Goal: Transaction & Acquisition: Purchase product/service

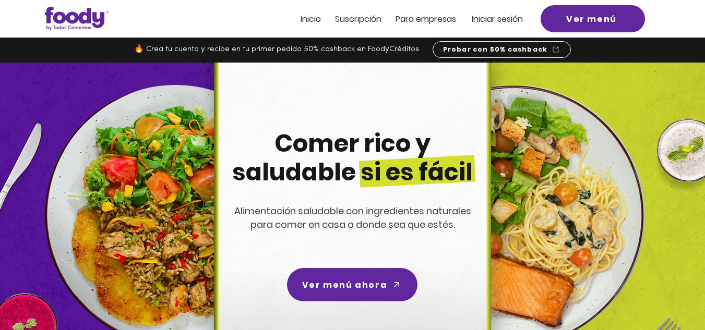
click at [503, 18] on span "Iniciar sesión" at bounding box center [497, 19] width 51 height 12
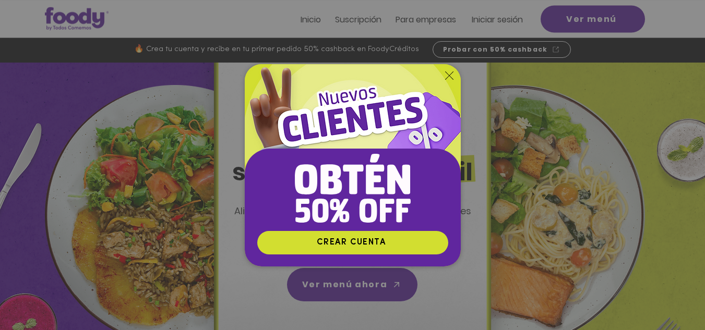
click at [449, 77] on icon "Volver al sitio" at bounding box center [449, 75] width 8 height 8
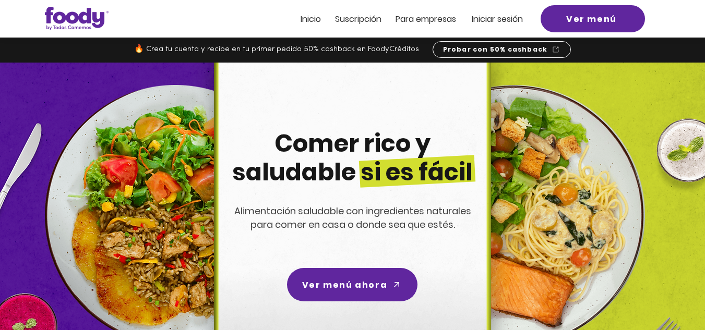
click at [495, 16] on span "Iniciar sesión" at bounding box center [497, 19] width 51 height 12
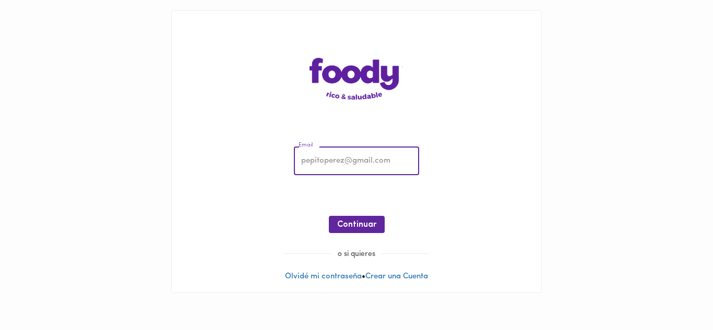
click at [321, 150] on input "email" at bounding box center [356, 161] width 125 height 29
type input "[EMAIL_ADDRESS][DOMAIN_NAME]"
click at [362, 226] on span "Continuar" at bounding box center [356, 225] width 39 height 10
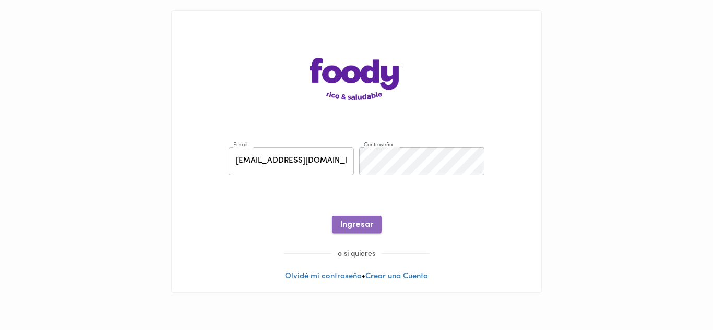
click at [362, 224] on span "Ingresar" at bounding box center [356, 225] width 33 height 10
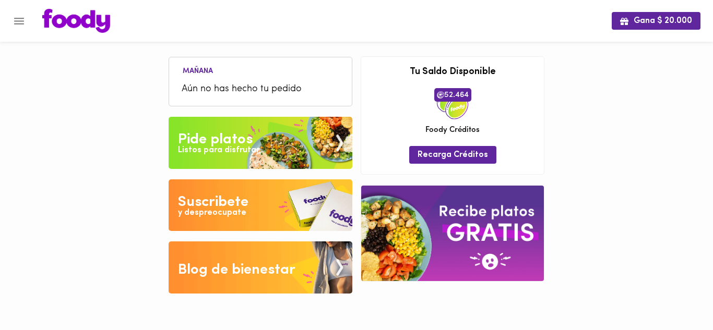
click at [15, 22] on icon "Menu" at bounding box center [19, 21] width 13 height 13
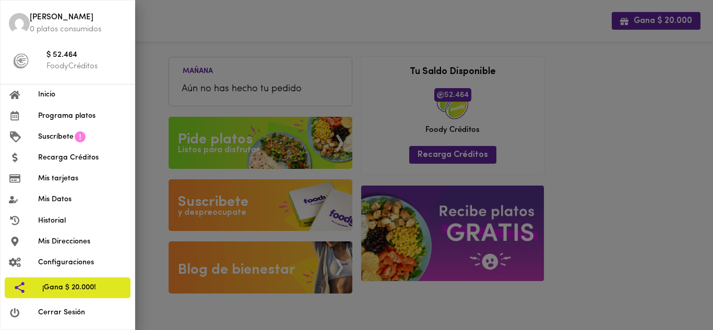
click at [55, 99] on span "Inicio" at bounding box center [82, 94] width 88 height 11
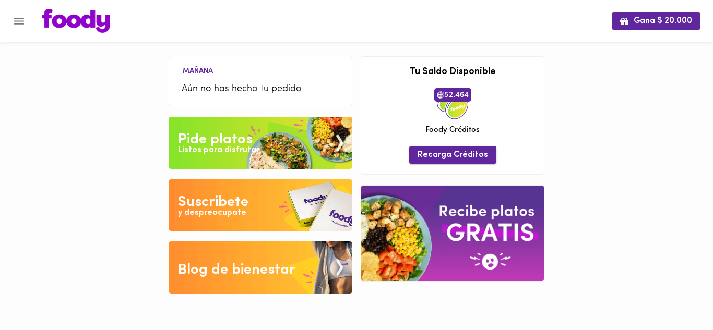
click at [450, 153] on span "Recarga Créditos" at bounding box center [452, 155] width 70 height 10
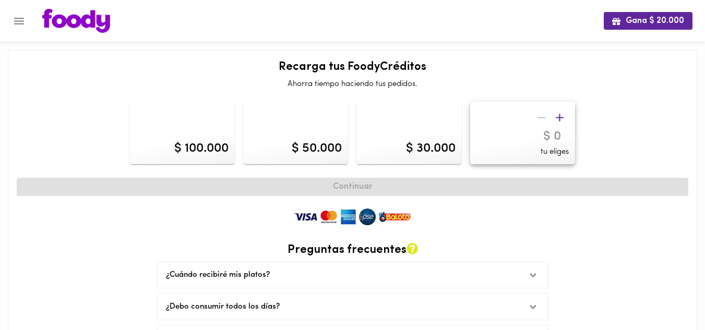
click at [61, 23] on img at bounding box center [76, 21] width 68 height 24
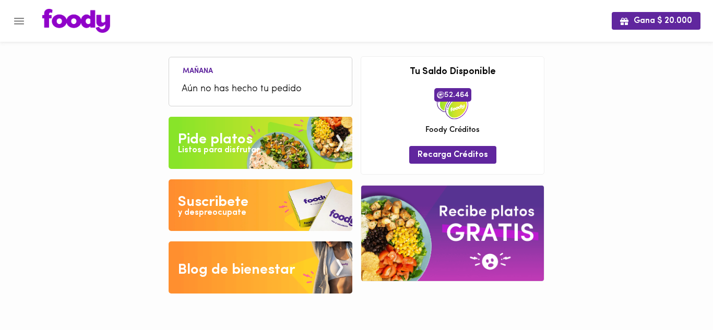
click at [217, 148] on div "Listos para disfrutar" at bounding box center [218, 151] width 81 height 12
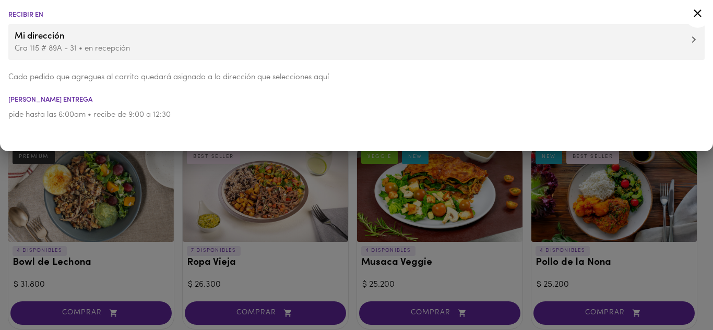
click at [172, 214] on div at bounding box center [356, 165] width 713 height 330
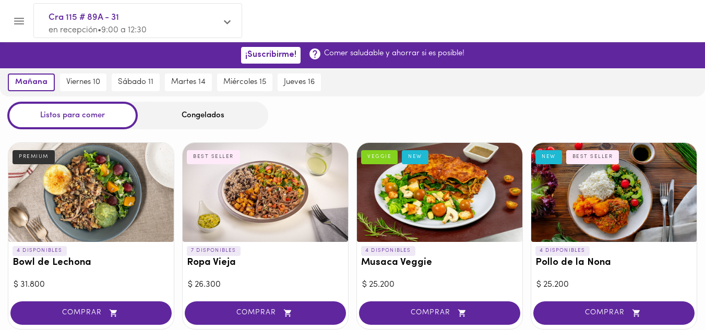
click at [27, 23] on button "Menu" at bounding box center [19, 21] width 26 height 26
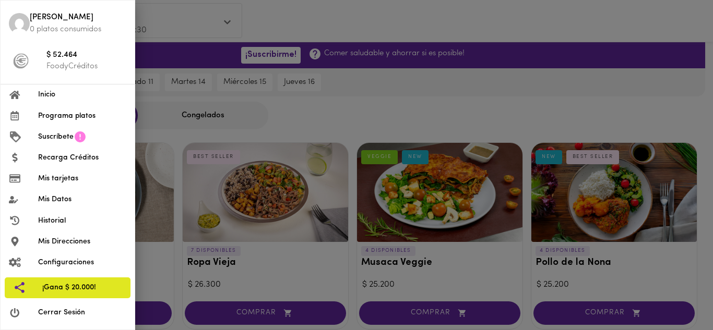
click at [76, 101] on li "Inicio" at bounding box center [68, 95] width 134 height 21
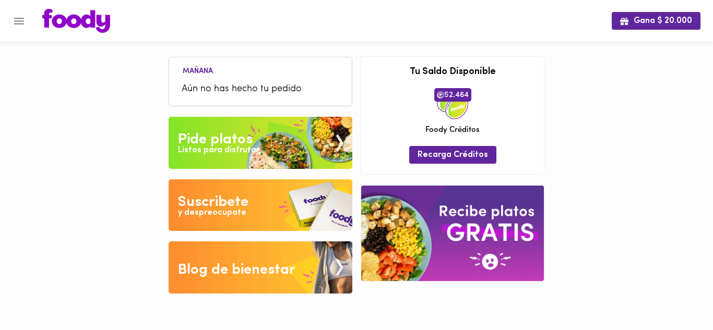
click at [227, 90] on span "Aún no has hecho tu pedido" at bounding box center [261, 89] width 158 height 14
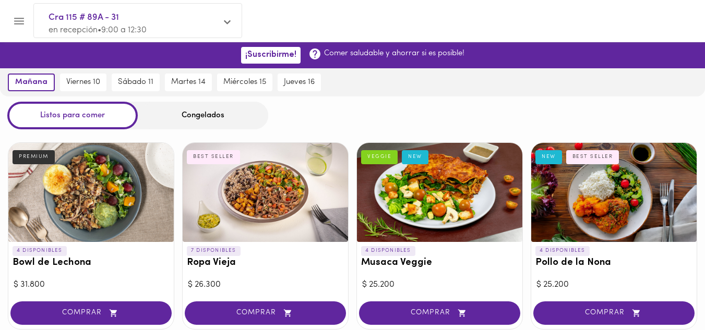
click at [203, 113] on div "Congelados" at bounding box center [203, 116] width 130 height 28
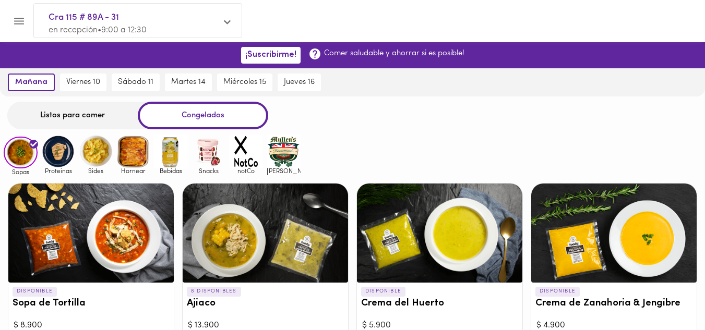
click at [22, 164] on img at bounding box center [21, 153] width 34 height 32
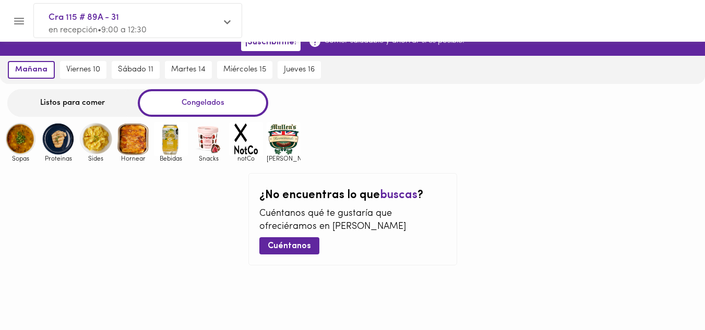
scroll to position [22, 0]
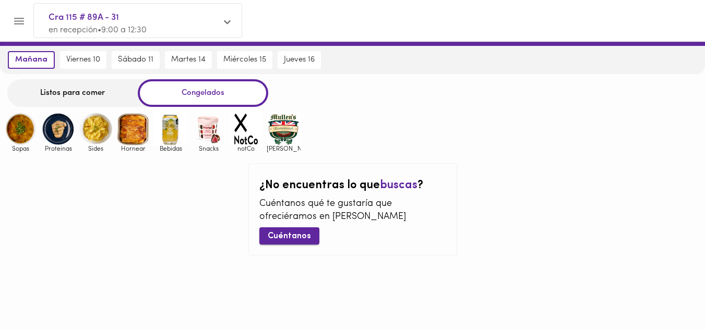
click at [281, 236] on span "Cuéntanos" at bounding box center [289, 237] width 43 height 10
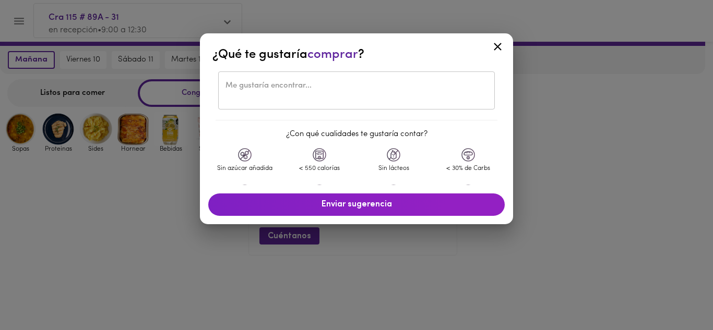
click at [496, 38] on div at bounding box center [498, 48] width 26 height 25
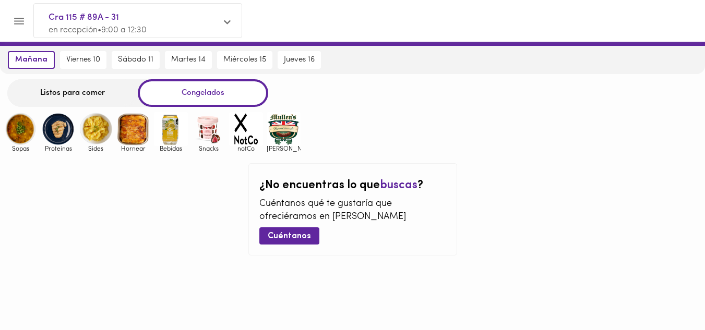
click at [25, 133] on img at bounding box center [21, 129] width 34 height 34
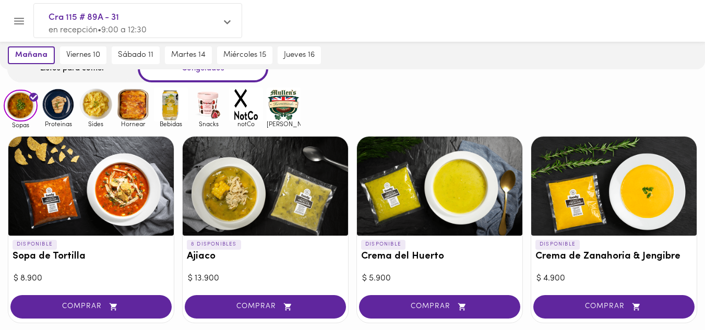
scroll to position [104, 0]
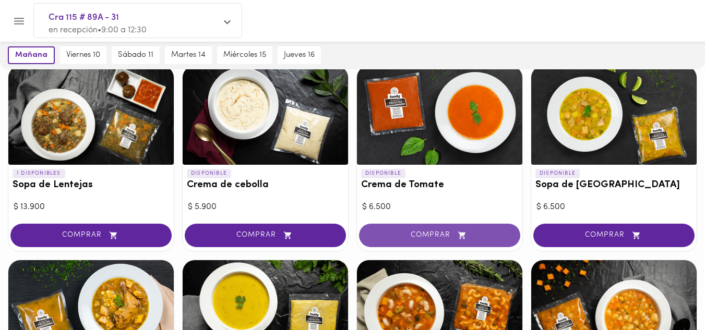
click at [450, 231] on span "COMPRAR" at bounding box center [439, 235] width 135 height 9
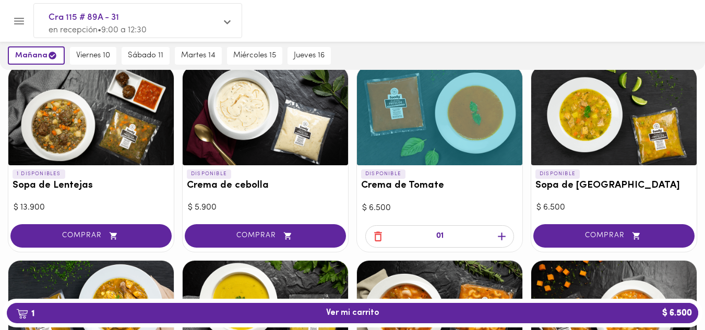
scroll to position [314, 0]
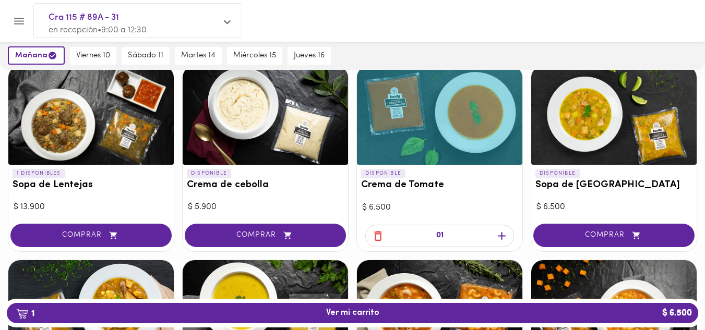
click at [504, 234] on icon "button" at bounding box center [501, 236] width 13 height 13
click at [501, 235] on icon "button" at bounding box center [502, 236] width 8 height 8
click at [500, 235] on icon "button" at bounding box center [501, 236] width 13 height 13
click at [380, 235] on icon "button" at bounding box center [378, 236] width 8 height 10
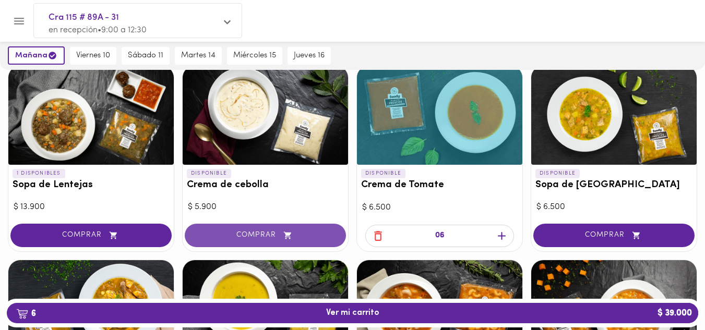
click at [255, 232] on span "COMPRAR" at bounding box center [265, 235] width 135 height 9
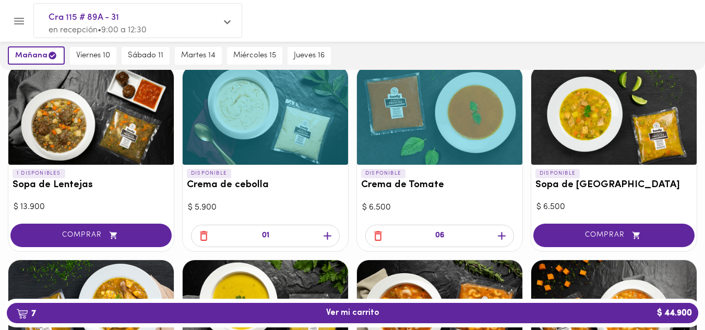
click at [328, 235] on icon "button" at bounding box center [328, 236] width 8 height 8
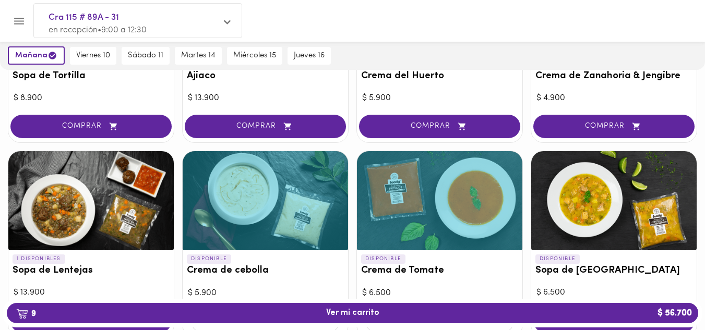
scroll to position [157, 0]
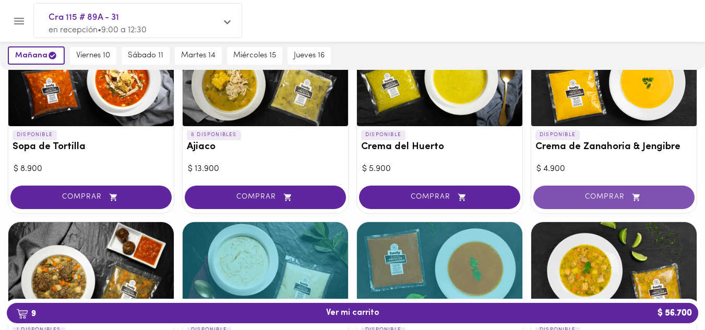
click at [622, 197] on span "COMPRAR" at bounding box center [613, 197] width 135 height 9
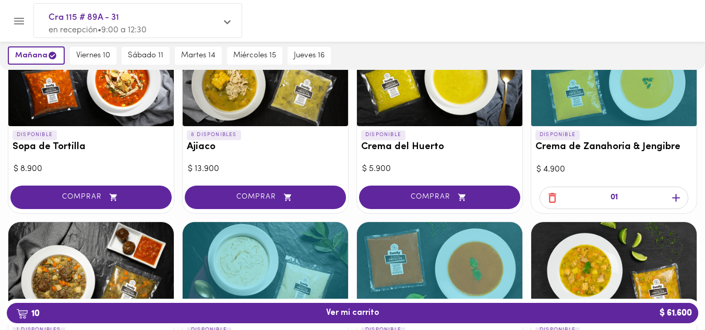
click at [676, 198] on icon "button" at bounding box center [676, 198] width 8 height 8
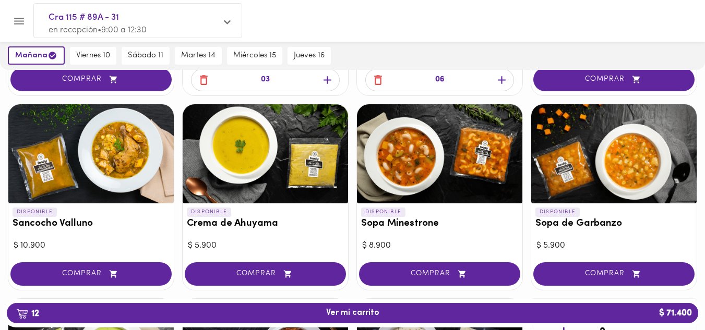
scroll to position [470, 0]
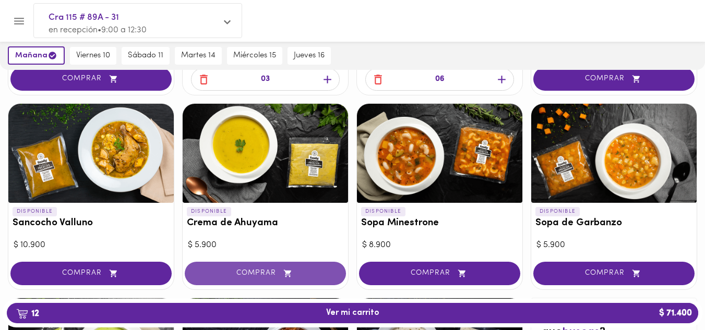
click at [259, 264] on button "COMPRAR" at bounding box center [265, 273] width 161 height 23
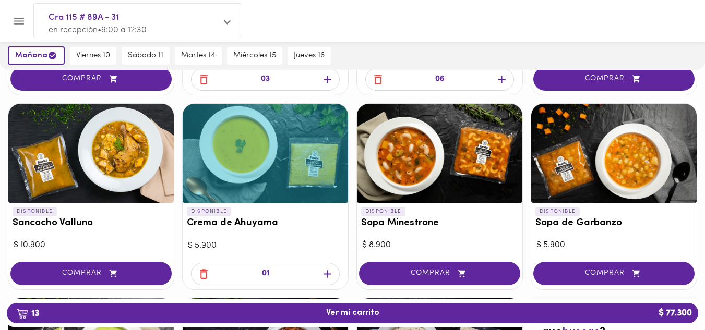
click at [327, 273] on icon "button" at bounding box center [328, 274] width 8 height 8
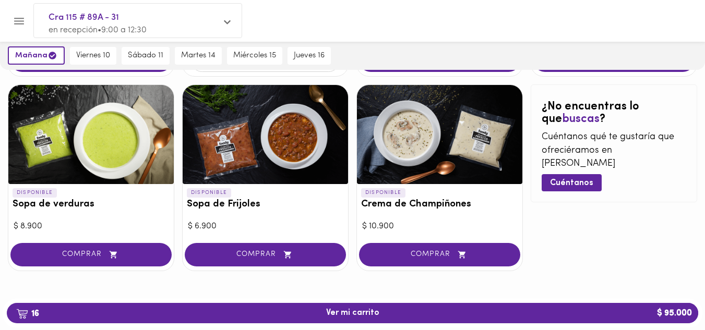
scroll to position [685, 0]
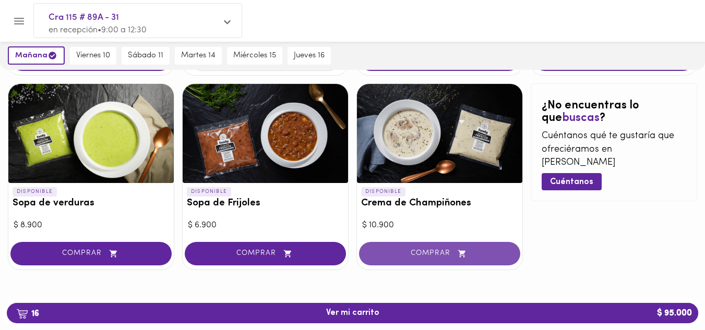
click at [434, 247] on button "COMPRAR" at bounding box center [439, 253] width 161 height 23
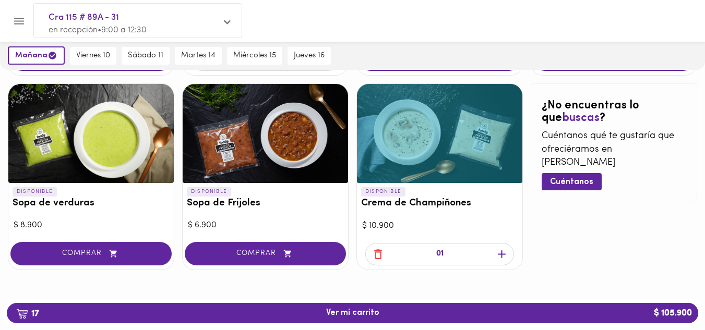
click at [497, 254] on icon "button" at bounding box center [501, 254] width 13 height 13
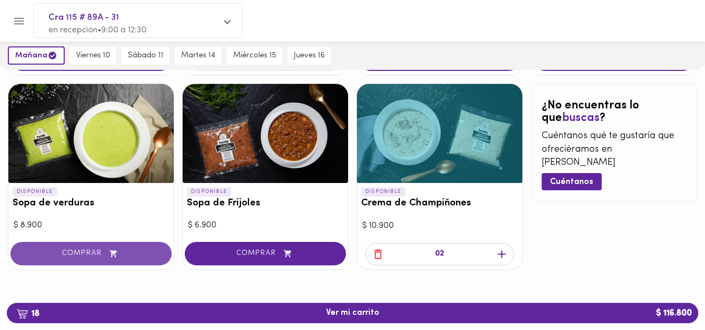
click at [100, 255] on span "COMPRAR" at bounding box center [90, 253] width 135 height 9
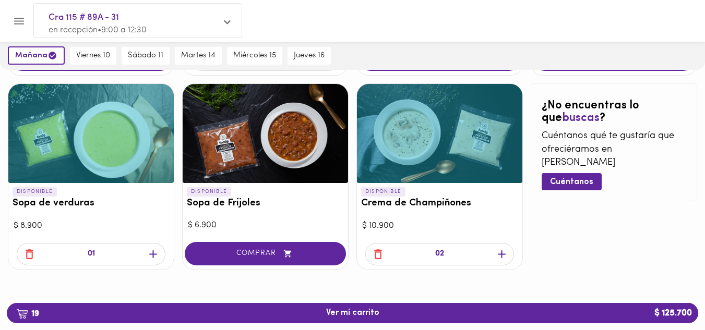
click at [153, 254] on icon "button" at bounding box center [153, 254] width 8 height 8
click at [612, 249] on div "¿No encuentras lo que buscas ? Cuéntanos qué te gustaría que ofreciéramos en [P…" at bounding box center [614, 176] width 166 height 187
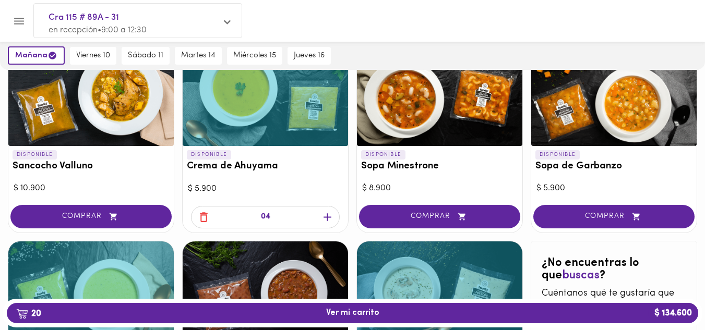
scroll to position [528, 0]
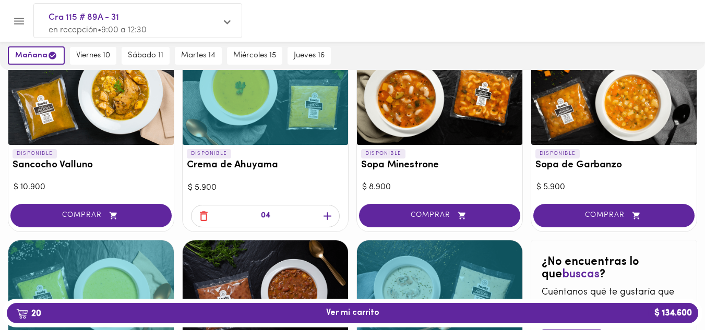
click at [326, 213] on icon "button" at bounding box center [327, 216] width 13 height 13
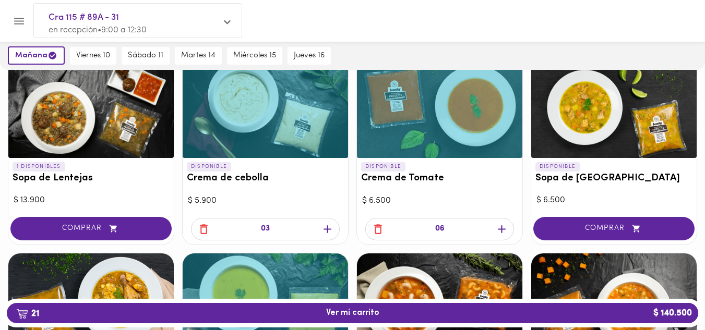
scroll to position [319, 0]
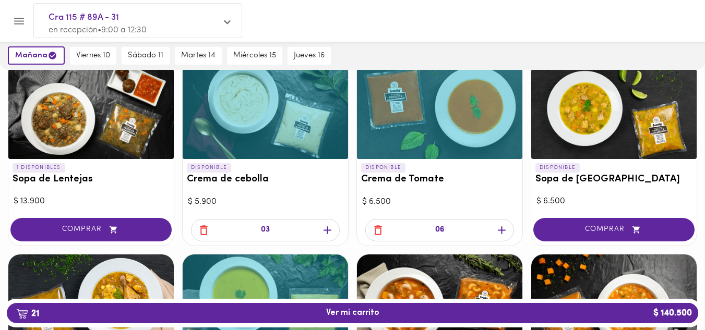
click at [203, 232] on icon "button" at bounding box center [203, 230] width 13 height 13
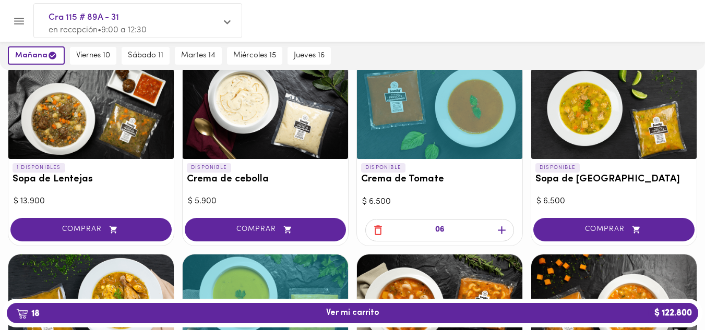
click at [501, 226] on icon "button" at bounding box center [502, 230] width 8 height 8
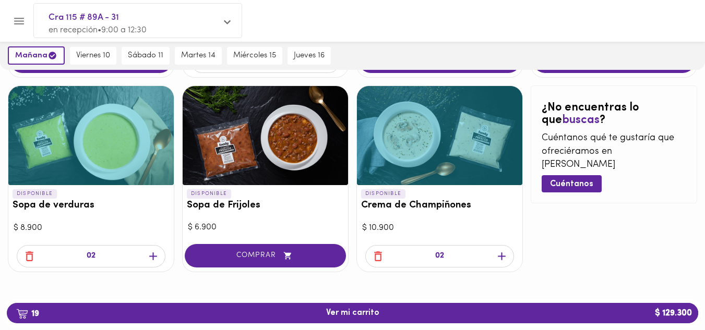
scroll to position [685, 0]
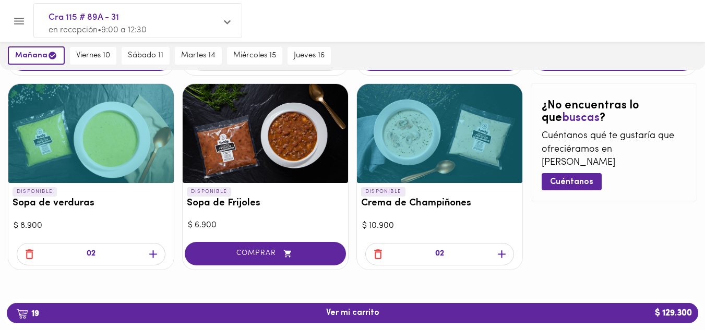
click at [30, 253] on icon "button" at bounding box center [29, 254] width 13 height 13
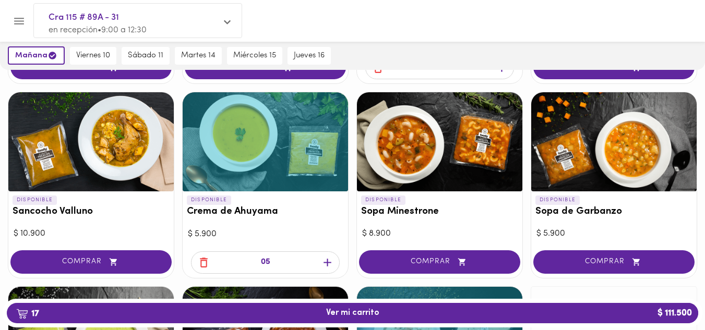
scroll to position [476, 0]
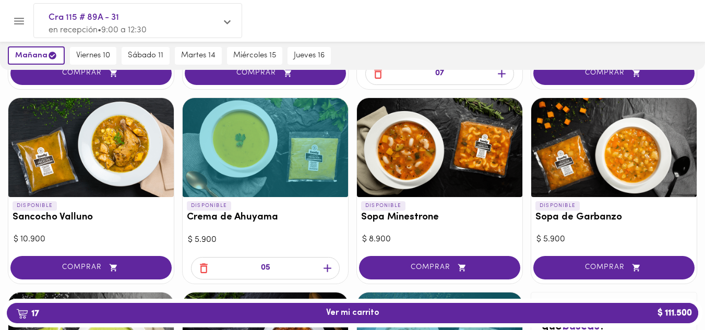
click at [327, 270] on icon "button" at bounding box center [328, 269] width 8 height 8
click at [329, 270] on icon "button" at bounding box center [327, 268] width 13 height 13
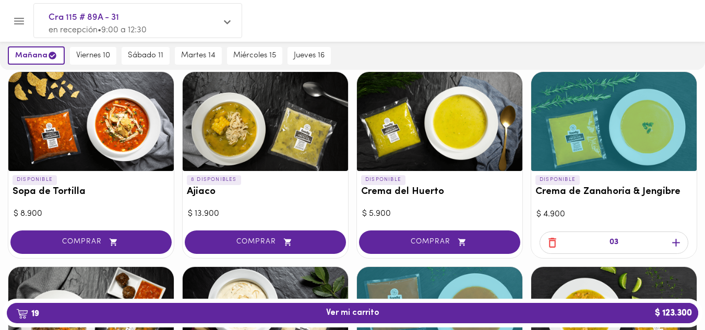
scroll to position [111, 0]
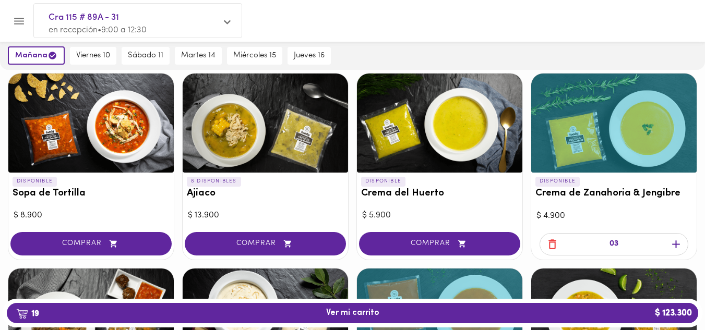
click at [676, 243] on icon "button" at bounding box center [676, 245] width 8 height 8
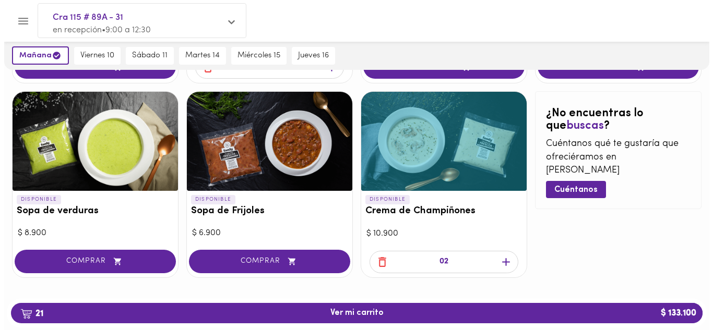
scroll to position [685, 0]
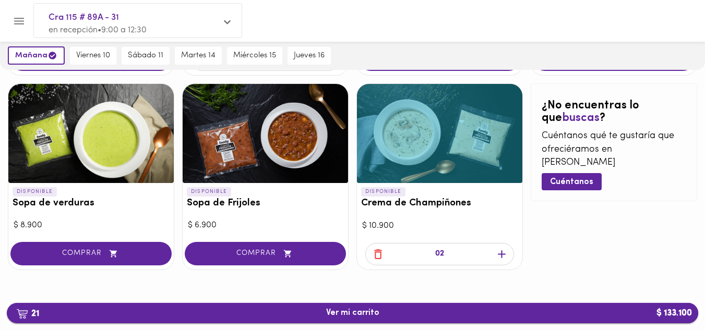
click at [383, 311] on span "21 Ver mi carrito $ 133.100" at bounding box center [352, 313] width 675 height 10
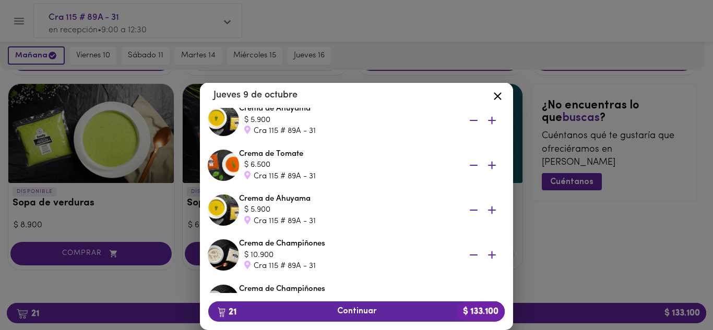
scroll to position [157, 0]
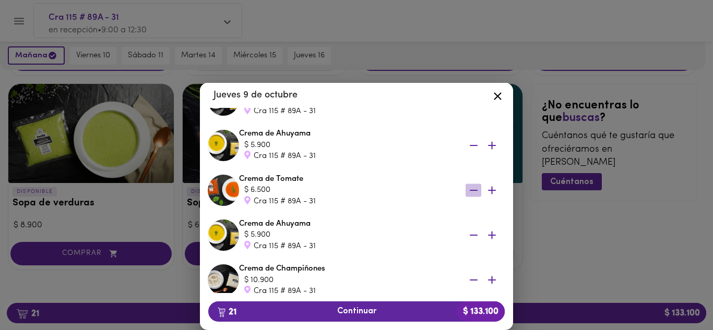
click at [470, 190] on icon "button" at bounding box center [474, 190] width 8 height 1
click at [497, 93] on icon at bounding box center [497, 96] width 13 height 13
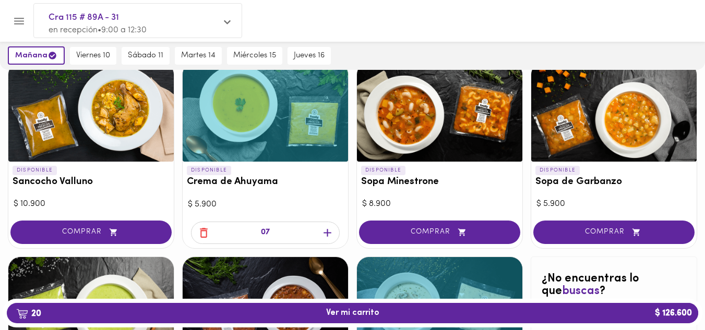
scroll to position [528, 0]
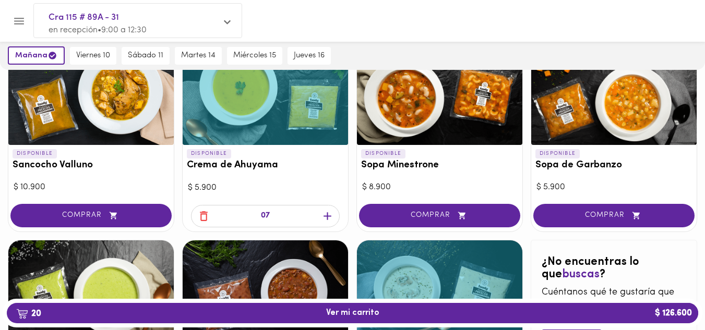
click at [204, 214] on icon "button" at bounding box center [204, 216] width 8 height 10
click at [204, 215] on icon "button" at bounding box center [203, 216] width 13 height 13
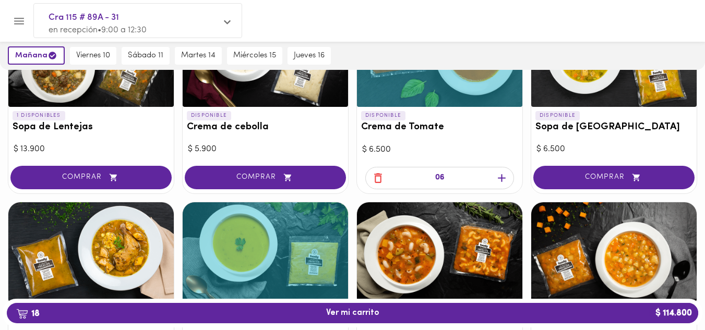
scroll to position [319, 0]
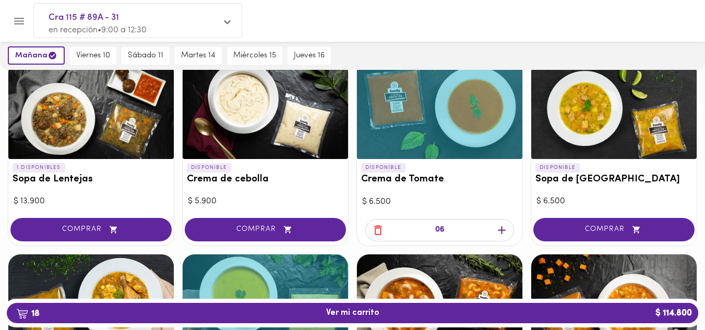
click at [379, 232] on icon "button" at bounding box center [378, 230] width 13 height 13
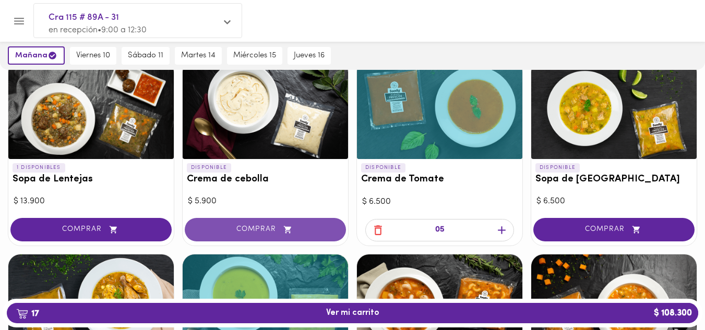
click at [262, 226] on span "COMPRAR" at bounding box center [265, 229] width 135 height 9
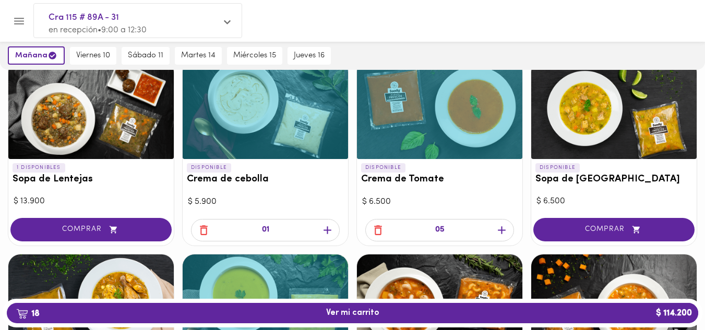
click at [331, 231] on icon "button" at bounding box center [328, 230] width 8 height 8
click at [205, 232] on icon "button" at bounding box center [203, 230] width 13 height 13
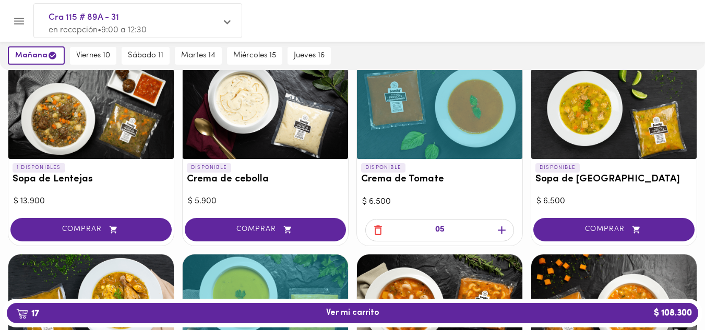
click at [501, 229] on icon "button" at bounding box center [502, 230] width 8 height 8
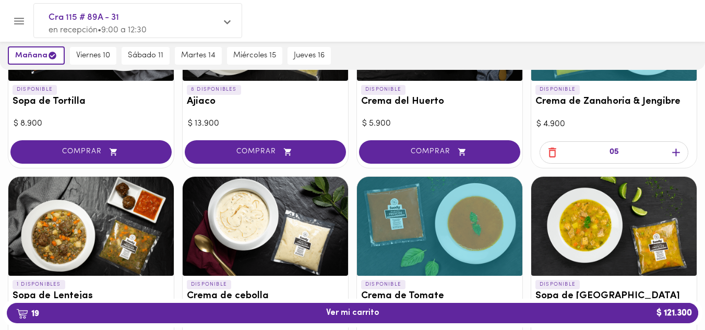
scroll to position [163, 0]
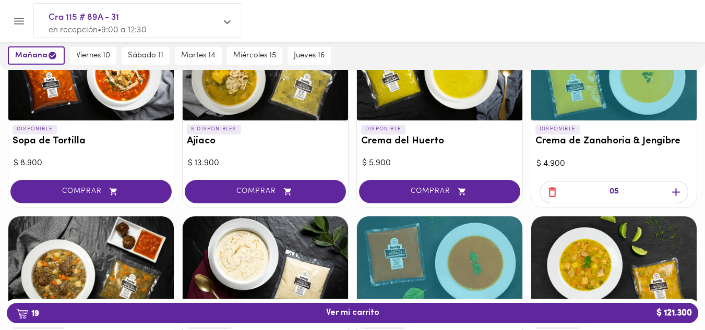
click at [673, 190] on icon "button" at bounding box center [675, 192] width 13 height 13
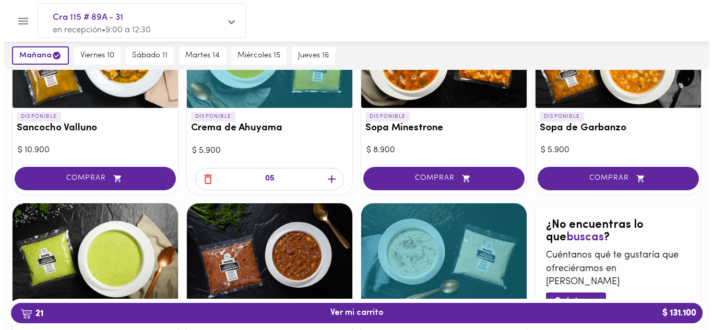
scroll to position [685, 0]
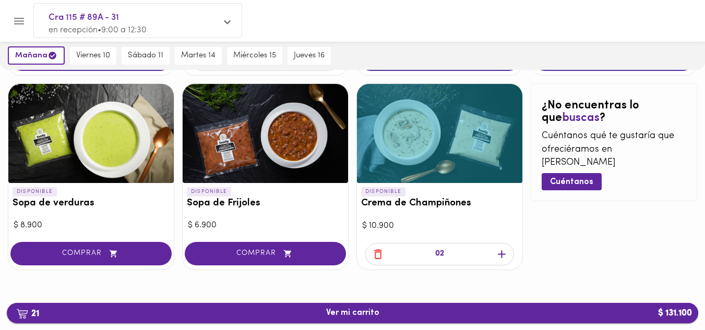
click at [357, 310] on span "21 Ver mi carrito $ 131.100" at bounding box center [352, 313] width 53 height 10
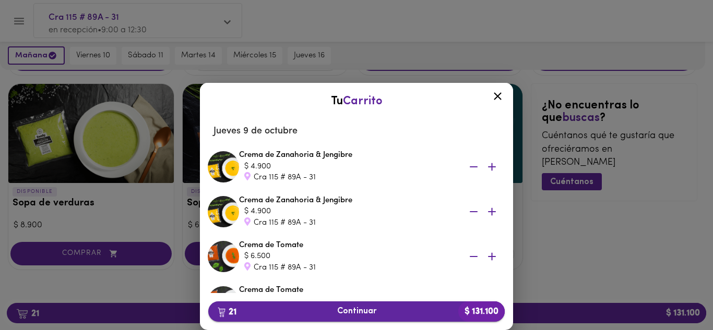
click at [358, 309] on span "21 Continuar $ 131.100" at bounding box center [357, 312] width 280 height 10
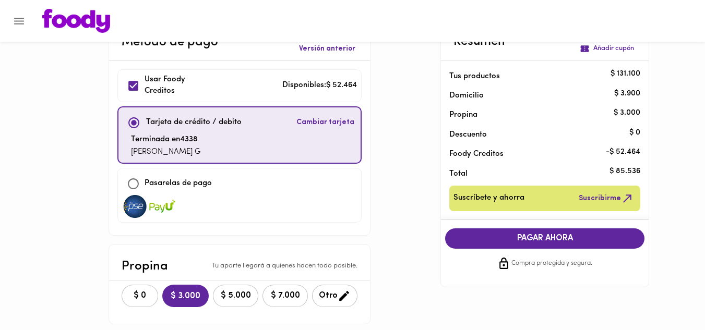
scroll to position [52, 0]
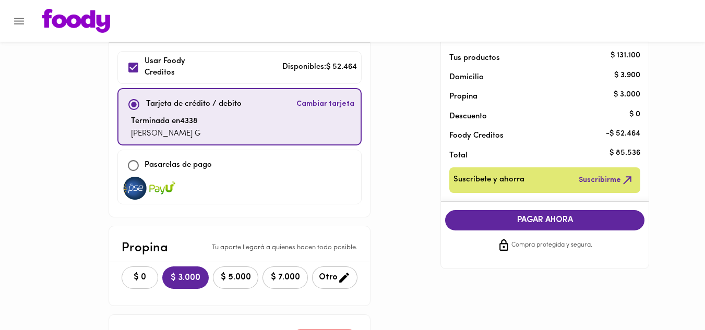
click at [145, 273] on span "$ 0" at bounding box center [139, 278] width 23 height 10
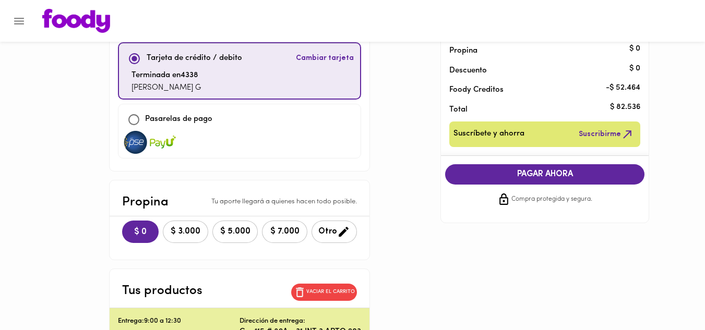
scroll to position [0, 0]
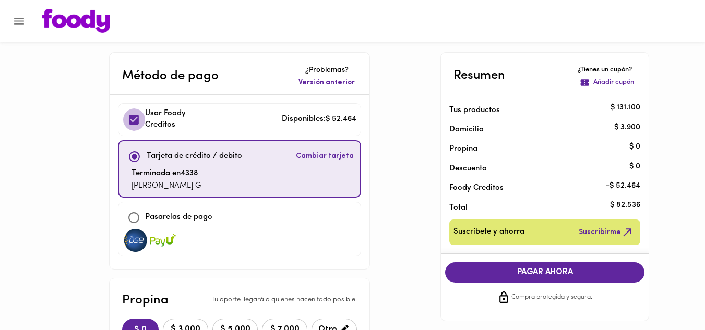
click at [130, 114] on input "checkbox" at bounding box center [134, 120] width 22 height 22
checkbox input "false"
click at [28, 18] on button "Menu" at bounding box center [19, 21] width 26 height 26
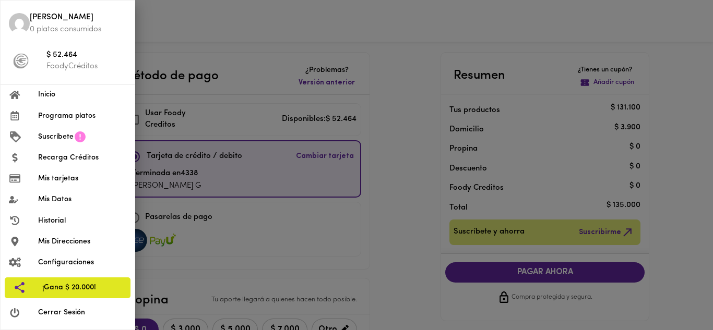
click at [54, 161] on span "Recarga Créditos" at bounding box center [82, 157] width 88 height 11
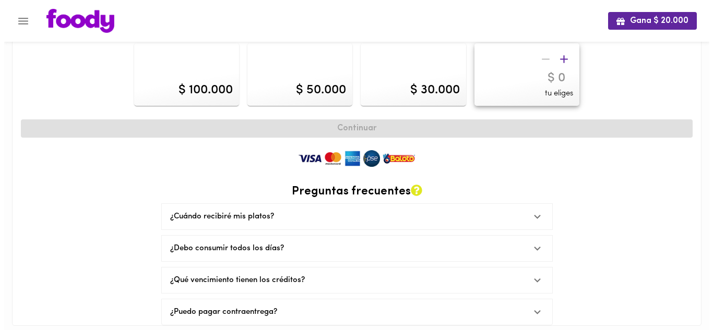
scroll to position [69, 0]
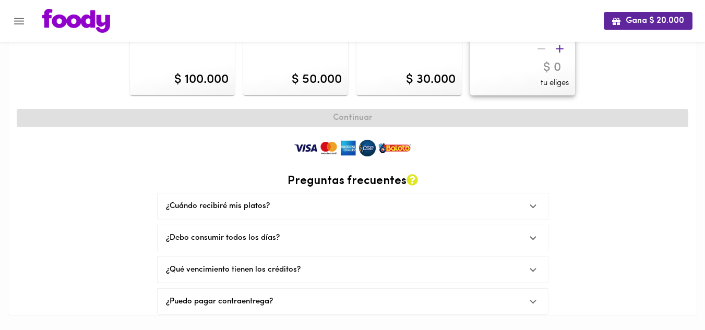
click at [274, 297] on div "¿Puedo pagar contraentrega?" at bounding box center [343, 301] width 354 height 11
click at [274, 297] on div "¿Puedo pagar contraentrega?" at bounding box center [353, 308] width 390 height 33
click at [17, 20] on icon "Menu" at bounding box center [19, 21] width 13 height 13
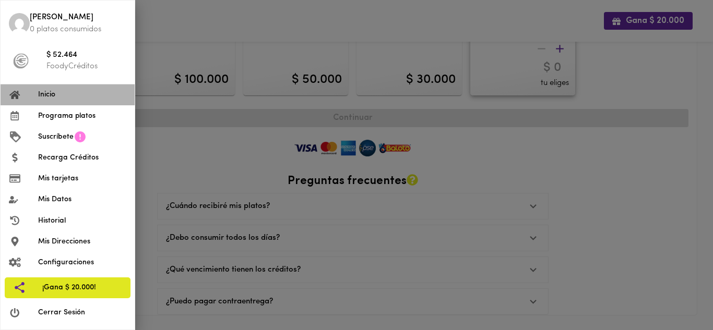
click at [48, 100] on span "Inicio" at bounding box center [82, 94] width 88 height 11
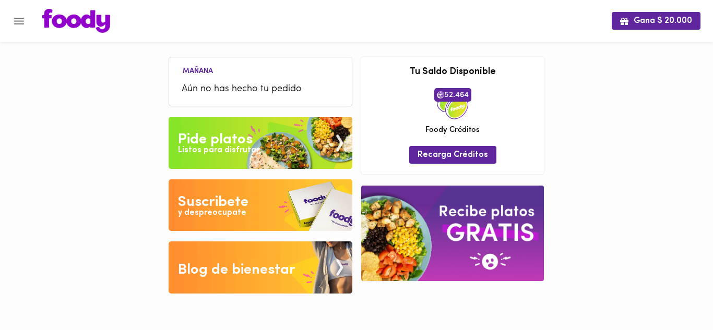
click at [242, 150] on div "Listos para disfrutar" at bounding box center [218, 151] width 81 height 12
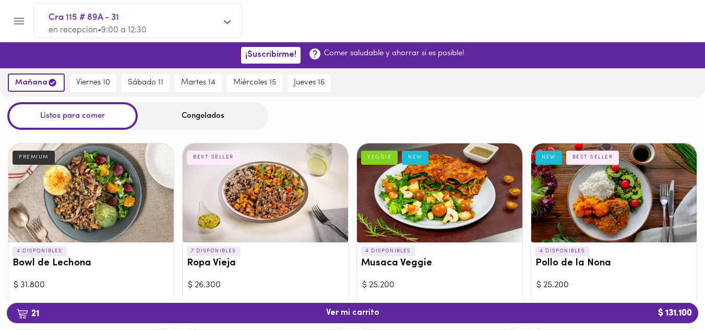
click at [183, 122] on div "Congelados" at bounding box center [203, 116] width 130 height 28
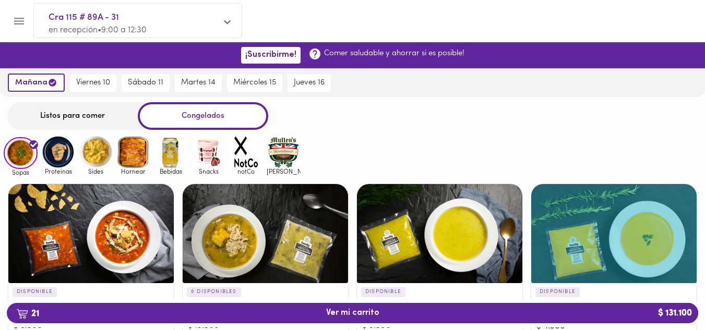
click at [205, 165] on img at bounding box center [208, 152] width 34 height 34
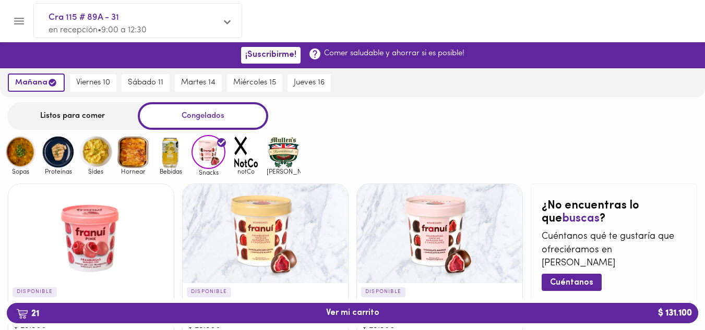
click at [287, 163] on img at bounding box center [284, 152] width 34 height 34
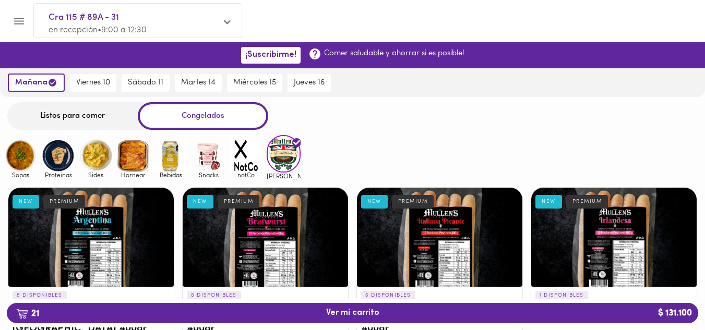
click at [177, 165] on img at bounding box center [171, 156] width 34 height 34
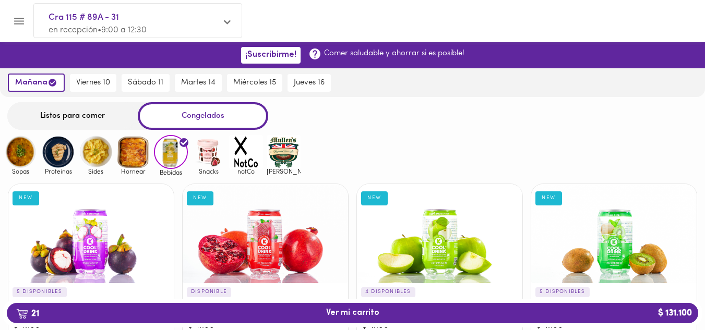
click at [27, 147] on img at bounding box center [21, 152] width 34 height 34
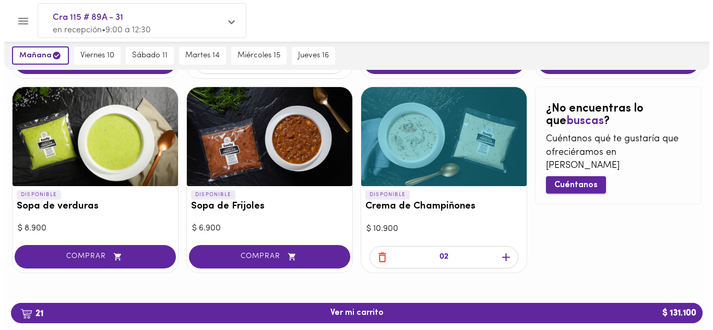
scroll to position [685, 0]
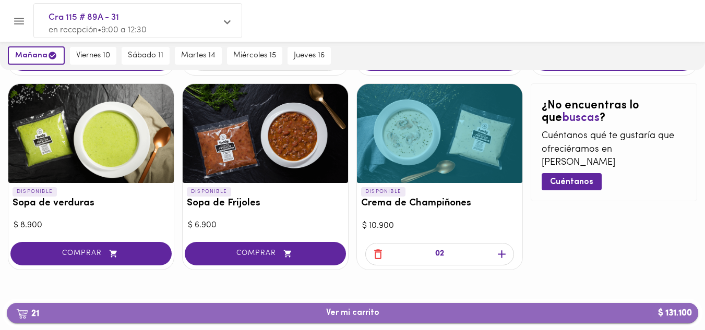
click at [369, 310] on span "21 Ver mi carrito $ 131.100" at bounding box center [352, 313] width 53 height 10
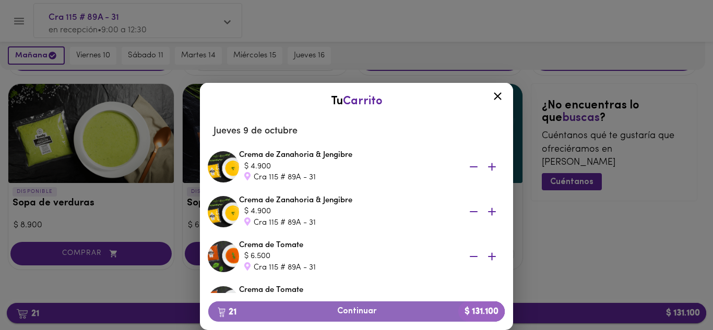
click at [369, 310] on span "21 Continuar $ 131.100" at bounding box center [357, 312] width 280 height 10
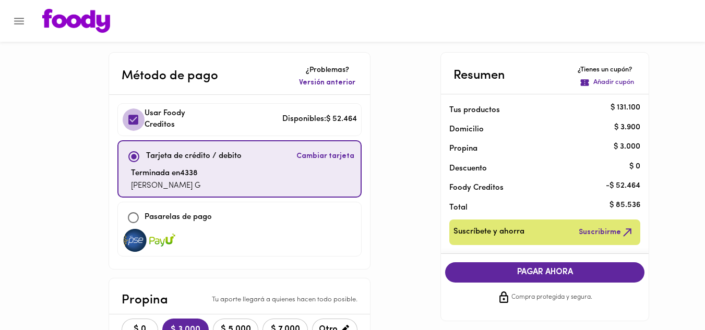
click at [139, 116] on input "checkbox" at bounding box center [133, 120] width 22 height 22
checkbox input "false"
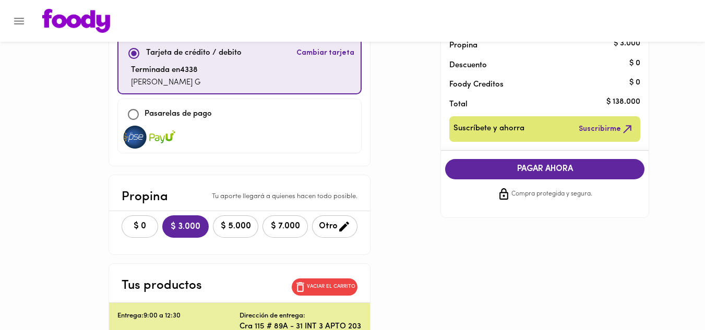
scroll to position [104, 0]
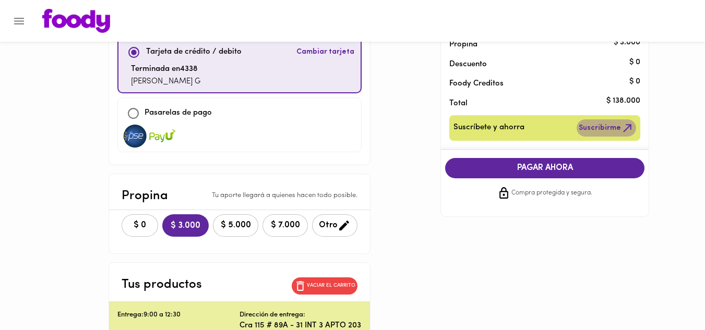
click at [594, 126] on span "Suscribirme" at bounding box center [606, 128] width 55 height 13
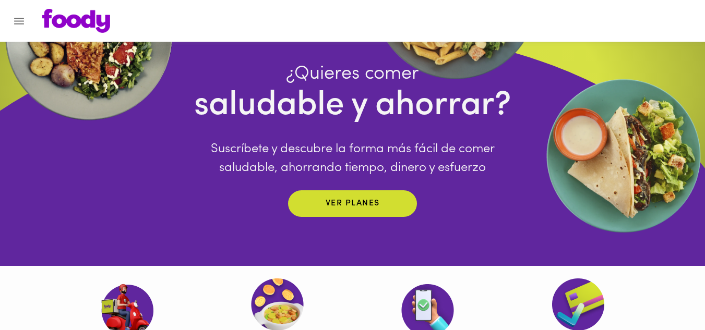
scroll to position [104, 0]
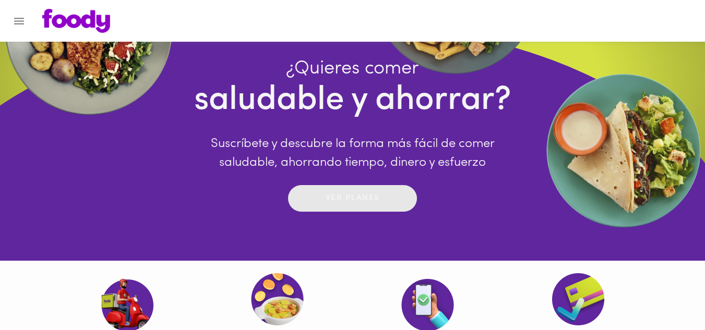
click at [342, 201] on p "Ver planes" at bounding box center [353, 199] width 54 height 12
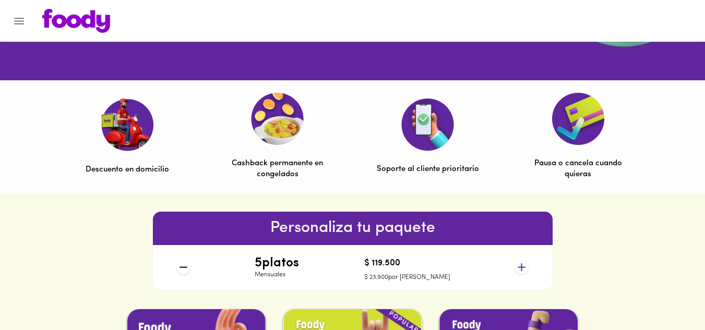
scroll to position [337, 0]
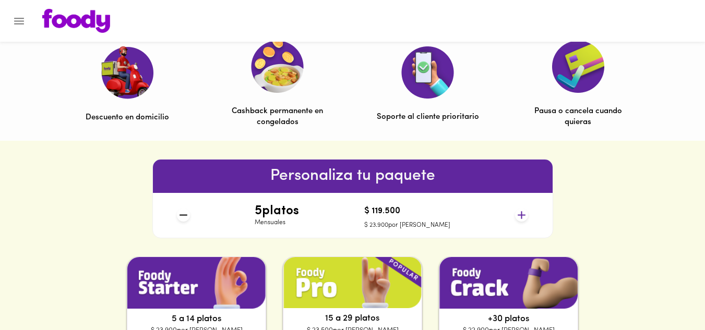
click at [184, 218] on icon at bounding box center [183, 215] width 13 height 13
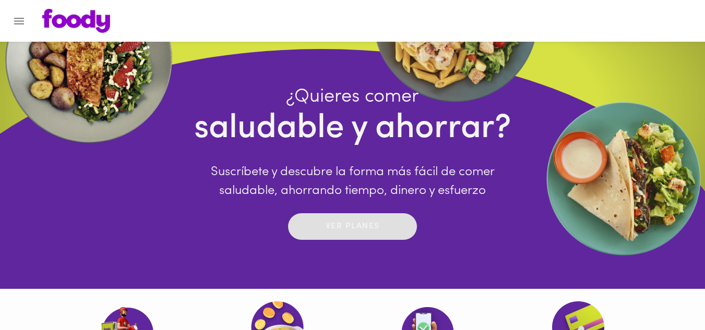
click at [332, 226] on p "Ver planes" at bounding box center [353, 227] width 54 height 12
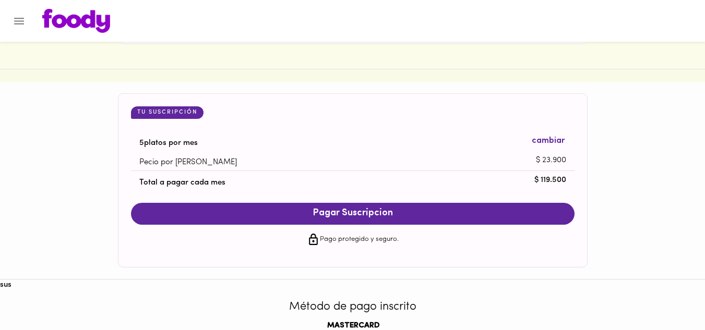
scroll to position [963, 0]
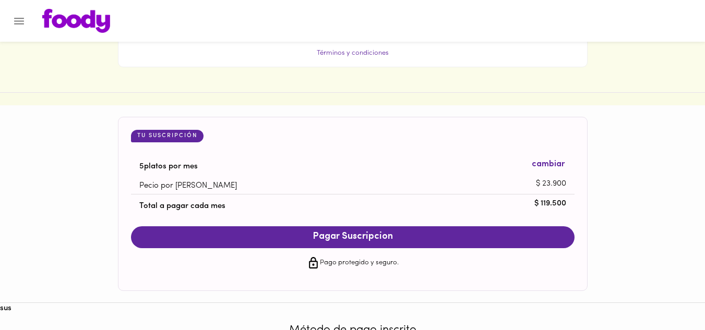
click at [176, 131] on div "Tu Suscripción" at bounding box center [167, 136] width 73 height 13
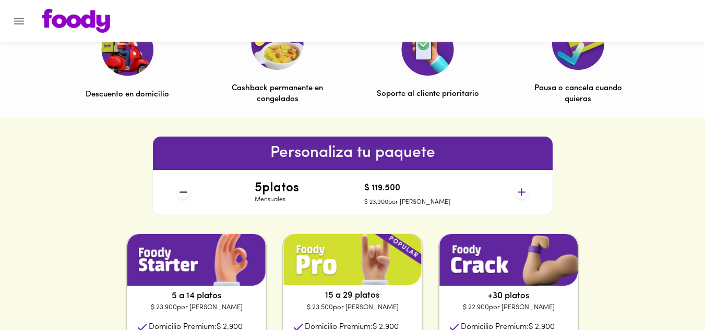
scroll to position [365, 0]
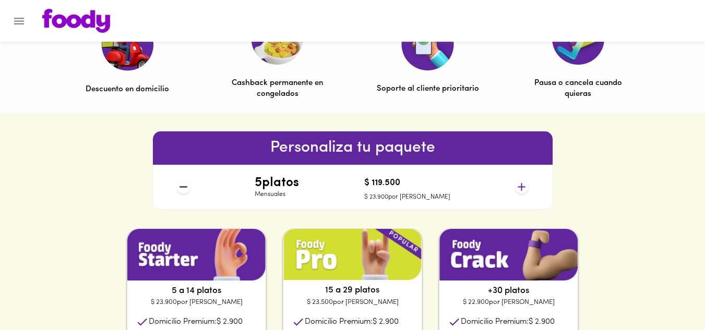
click at [182, 186] on icon at bounding box center [183, 187] width 13 height 13
click at [291, 195] on p "Mensuales" at bounding box center [277, 194] width 44 height 9
click at [433, 186] on h4 "$ 119.500" at bounding box center [407, 183] width 86 height 9
click at [521, 187] on icon at bounding box center [522, 187] width 8 height 8
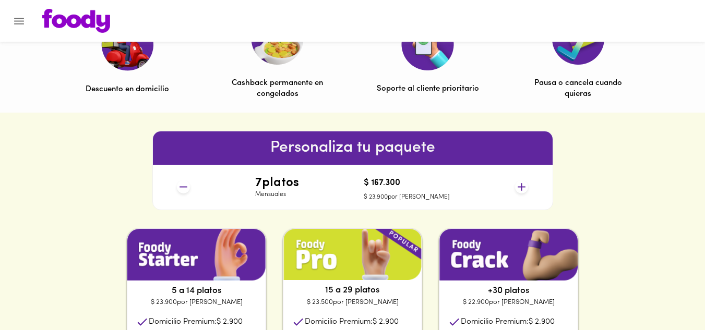
click at [521, 187] on icon at bounding box center [522, 187] width 8 height 8
click at [183, 186] on icon at bounding box center [183, 187] width 13 height 13
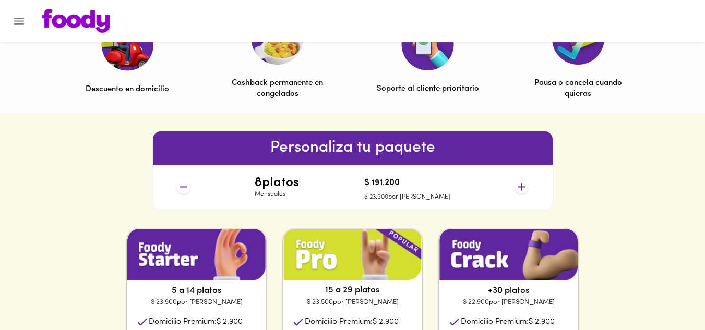
click at [183, 186] on icon at bounding box center [183, 187] width 13 height 13
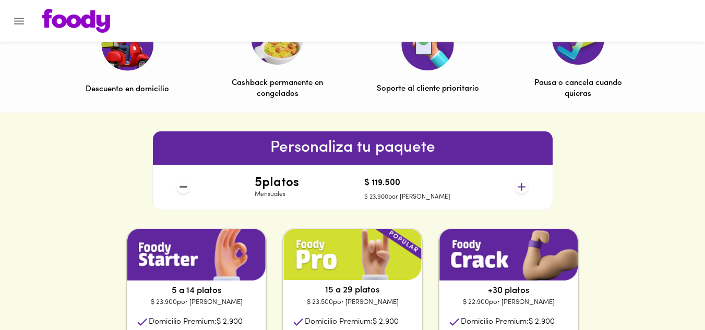
click at [183, 186] on icon at bounding box center [183, 187] width 13 height 13
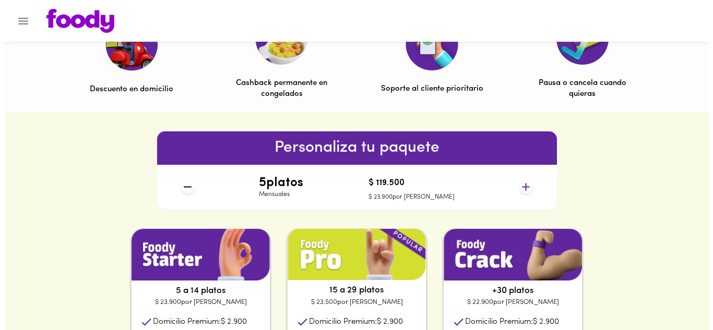
scroll to position [52, 0]
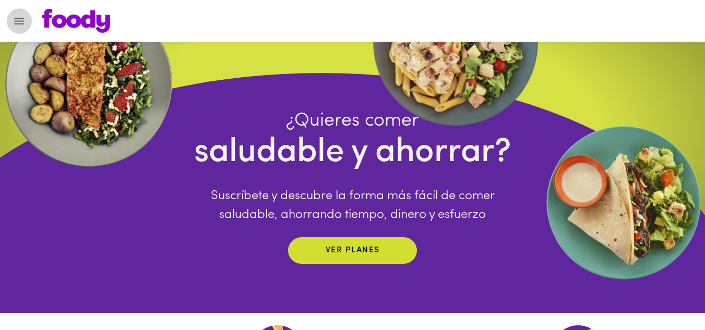
click at [21, 16] on icon "Menu" at bounding box center [19, 21] width 13 height 13
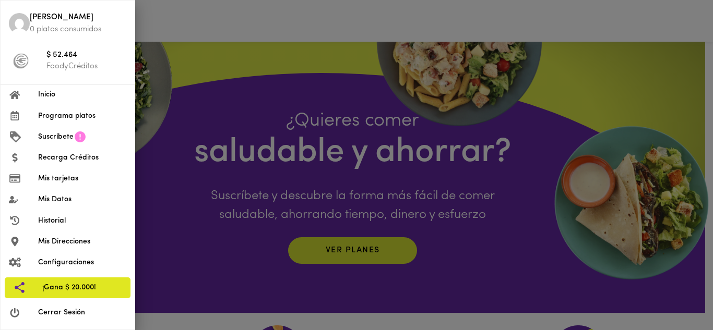
click at [72, 136] on span "Suscríbete" at bounding box center [55, 136] width 35 height 11
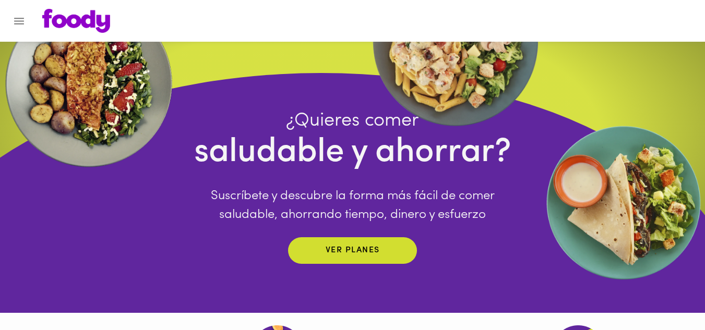
click at [10, 21] on div at bounding box center [5, 165] width 10 height 330
click at [18, 23] on icon "Menu" at bounding box center [19, 21] width 13 height 13
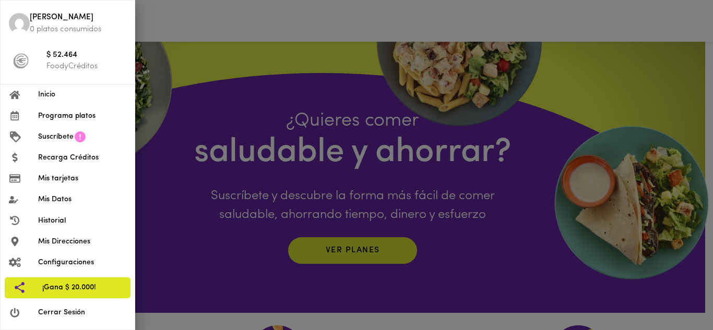
click at [43, 102] on li "Inicio" at bounding box center [68, 95] width 134 height 21
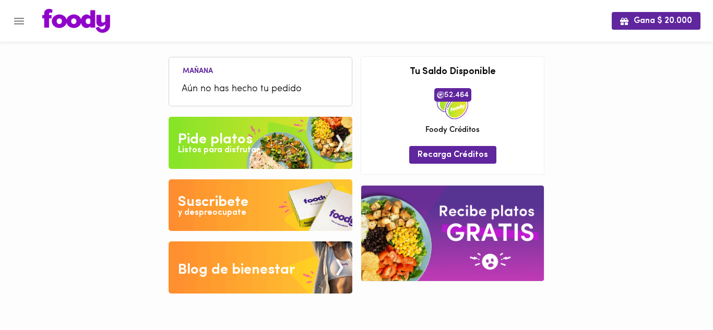
click at [229, 93] on span "Aún no has hecho tu pedido" at bounding box center [261, 89] width 158 height 14
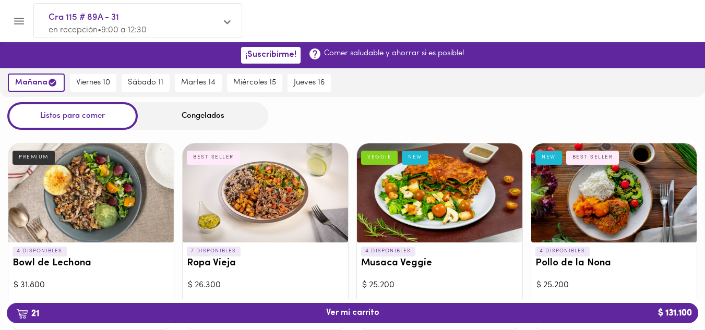
click at [200, 118] on div "Congelados" at bounding box center [203, 116] width 130 height 28
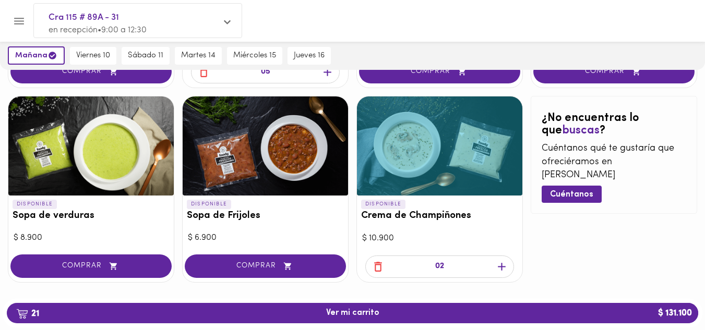
scroll to position [678, 0]
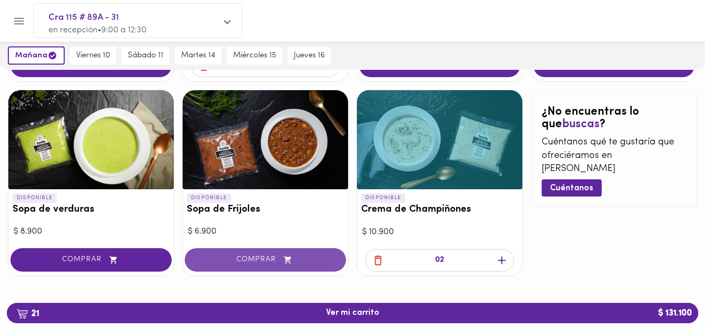
click at [277, 261] on span "COMPRAR" at bounding box center [265, 260] width 135 height 9
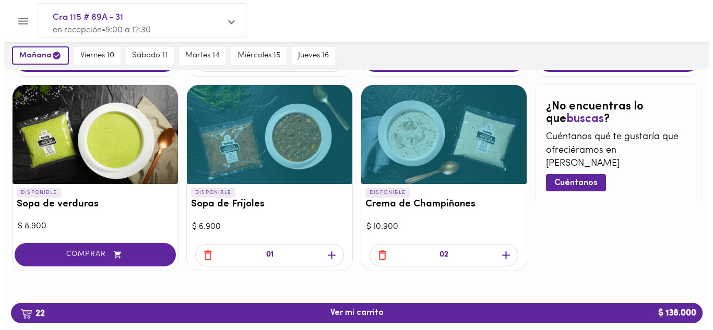
scroll to position [685, 0]
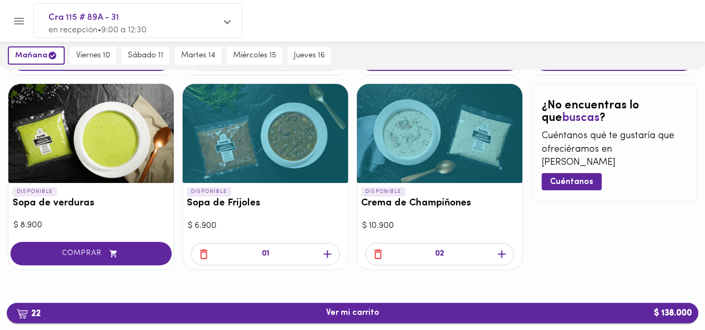
click at [366, 309] on span "22 Ver mi carrito $ 138.000" at bounding box center [352, 313] width 53 height 10
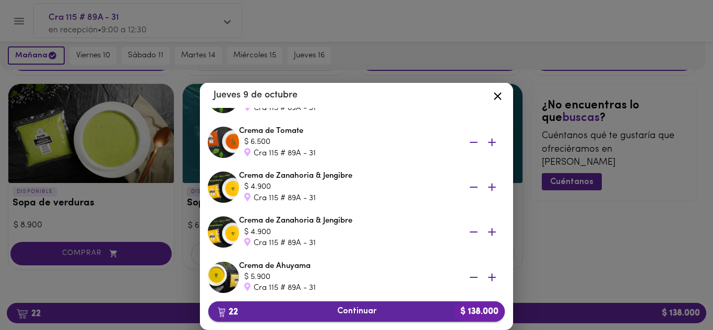
scroll to position [209, 0]
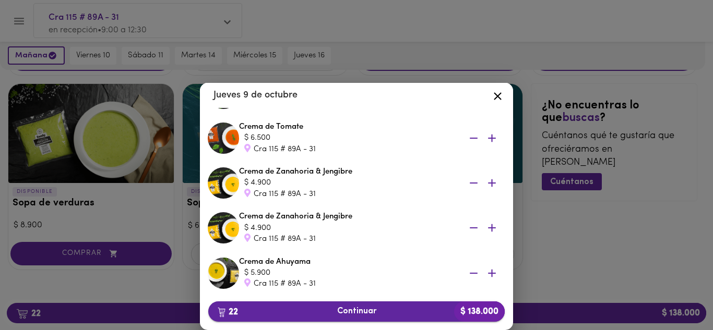
click at [338, 313] on span "22 Continuar $ 138.000" at bounding box center [357, 312] width 280 height 10
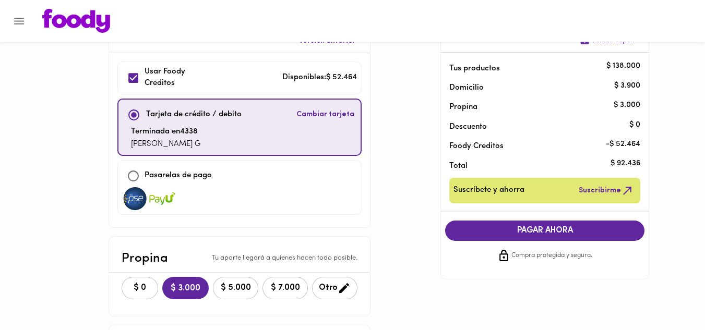
scroll to position [104, 0]
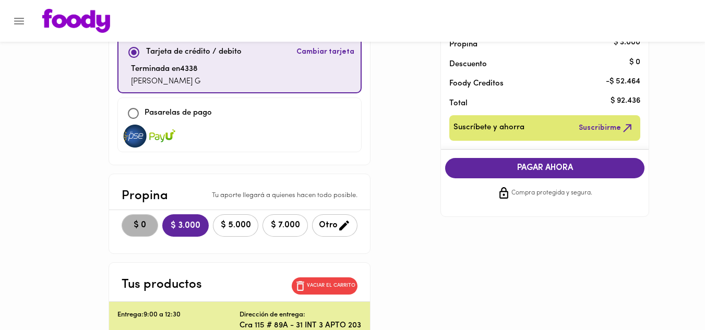
click at [149, 227] on span "$ 0" at bounding box center [139, 226] width 23 height 10
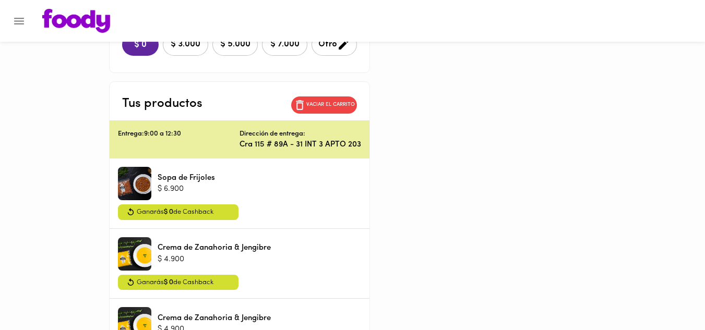
scroll to position [261, 0]
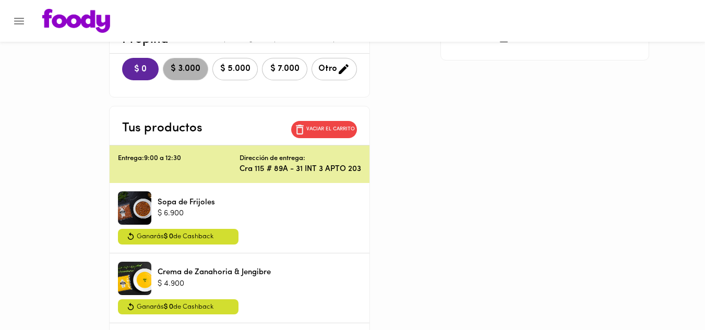
click at [188, 76] on button "$ 3.000" at bounding box center [185, 69] width 45 height 22
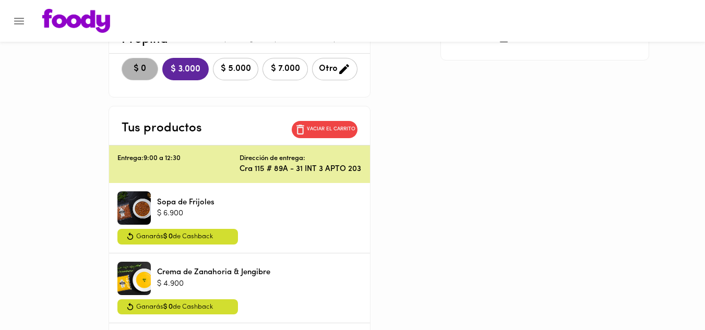
click at [146, 71] on span "$ 0" at bounding box center [139, 69] width 23 height 10
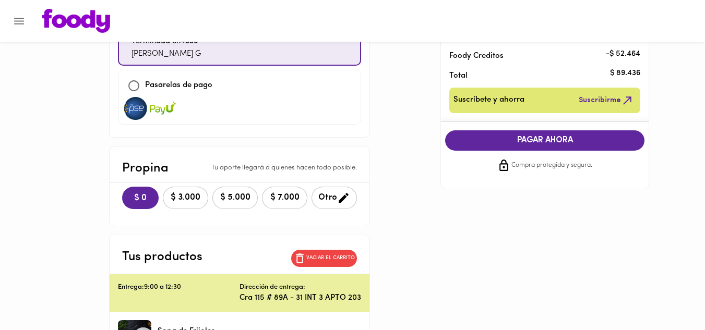
scroll to position [0, 0]
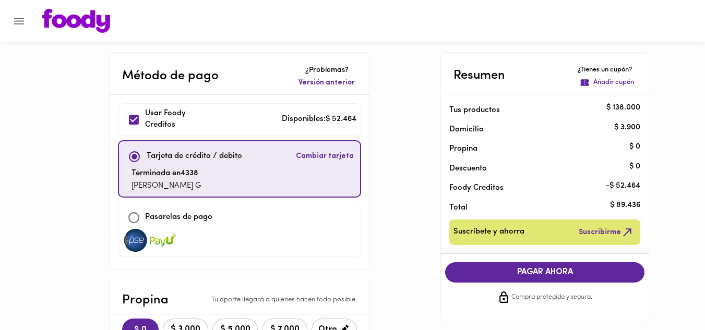
click at [135, 122] on input "checkbox" at bounding box center [134, 120] width 22 height 22
checkbox input "false"
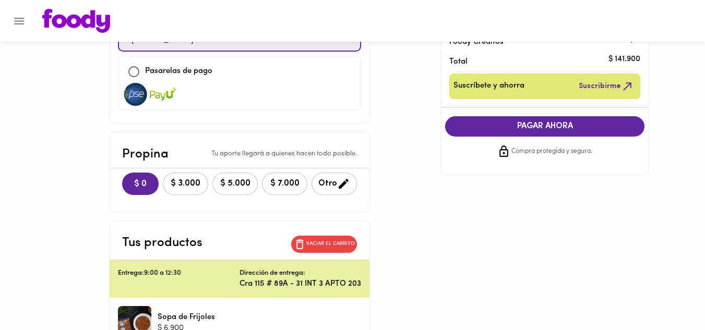
scroll to position [157, 0]
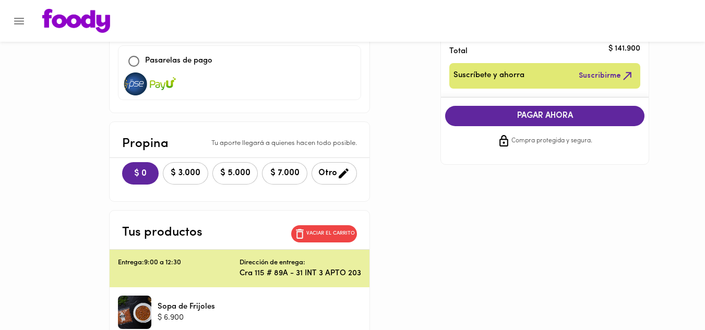
click at [476, 116] on span "PAGAR AHORA" at bounding box center [545, 116] width 178 height 10
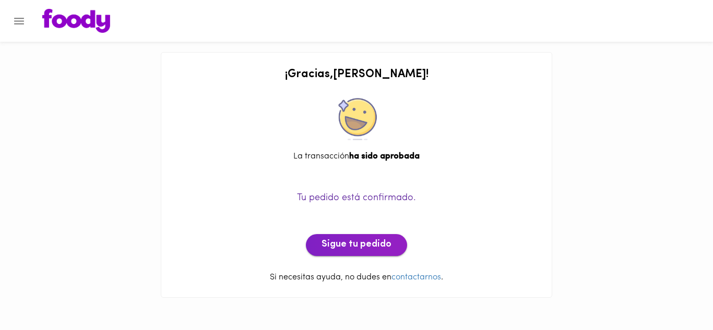
click at [372, 249] on span "Sigue tu pedido" at bounding box center [356, 244] width 70 height 11
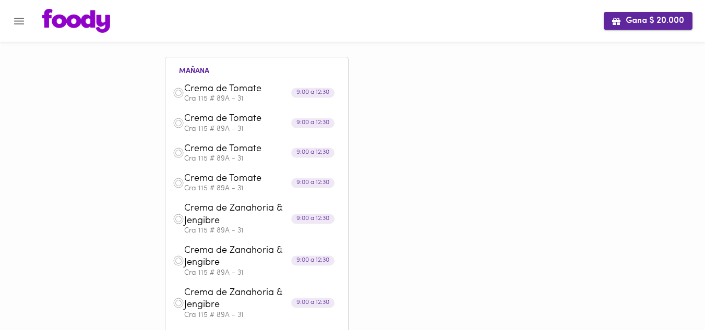
click at [637, 27] on button "Gana $ 20.000" at bounding box center [648, 20] width 89 height 17
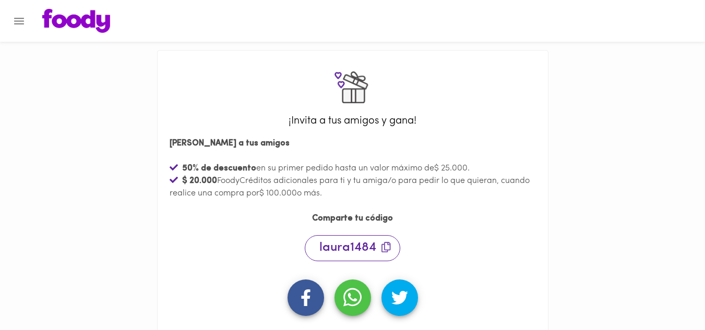
click at [248, 118] on p "¡Invita a tus amigos y gana!" at bounding box center [352, 121] width 375 height 15
click at [24, 21] on icon "Menu" at bounding box center [19, 21] width 13 height 13
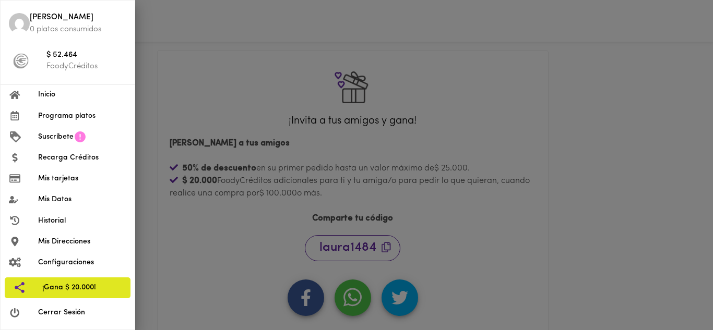
click at [68, 114] on span "Programa platos" at bounding box center [82, 116] width 88 height 11
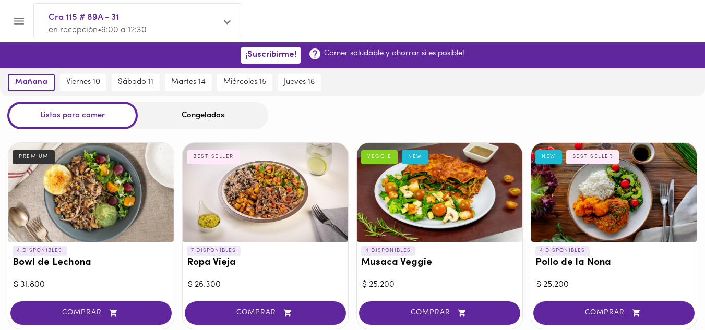
click at [191, 116] on div "Congelados" at bounding box center [203, 116] width 130 height 28
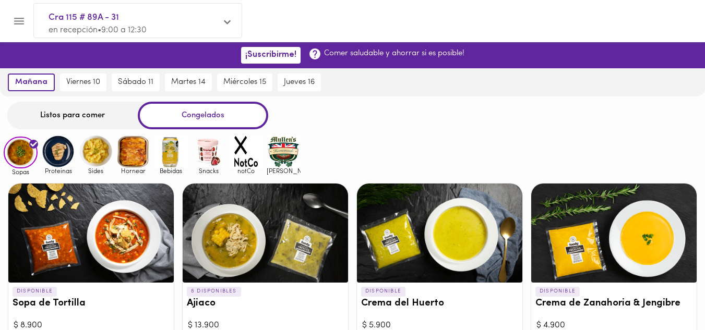
click at [77, 30] on span "en recepción • 9:00 a 12:30" at bounding box center [98, 30] width 98 height 8
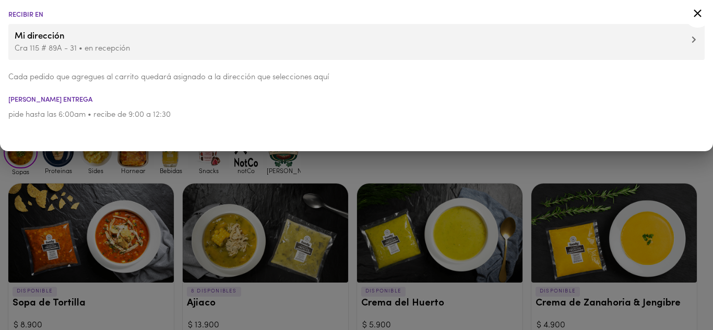
click at [22, 42] on span "Mi dirección" at bounding box center [357, 37] width 684 height 14
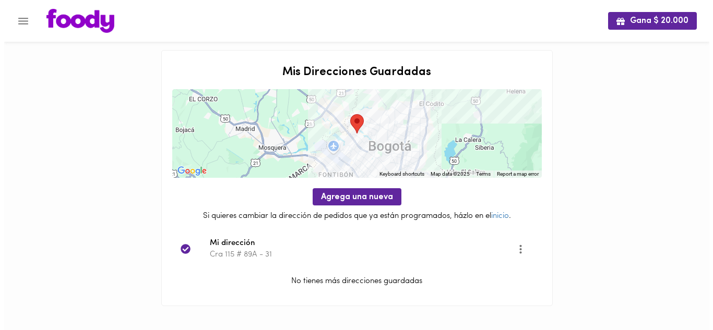
scroll to position [2, 0]
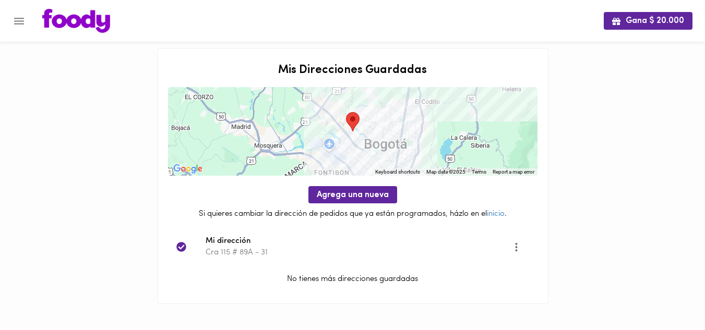
click at [9, 21] on div at bounding box center [5, 165] width 10 height 330
click at [21, 17] on icon "Menu" at bounding box center [19, 21] width 13 height 13
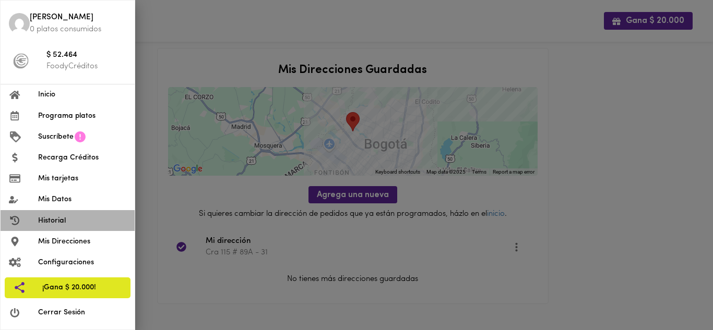
click at [58, 221] on span "Historial" at bounding box center [82, 220] width 88 height 11
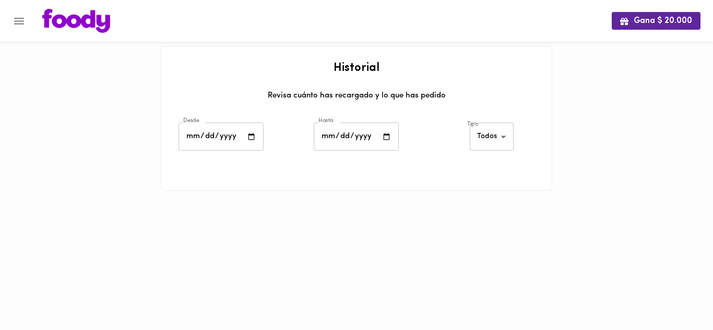
click at [262, 137] on input "date" at bounding box center [220, 137] width 85 height 29
click at [251, 137] on input "date" at bounding box center [220, 137] width 85 height 29
type input "[DATE]"
click at [325, 146] on input "date" at bounding box center [356, 137] width 85 height 29
click at [385, 135] on input "date" at bounding box center [356, 137] width 85 height 29
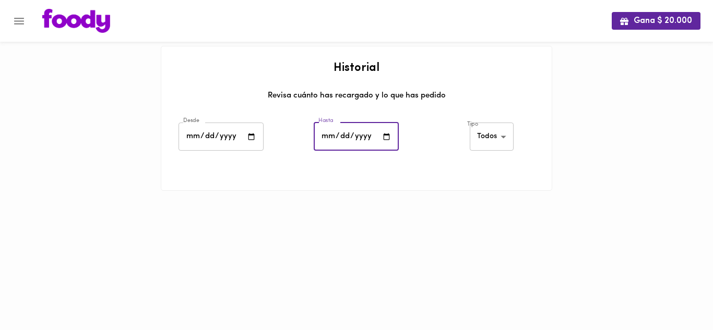
type input "[DATE]"
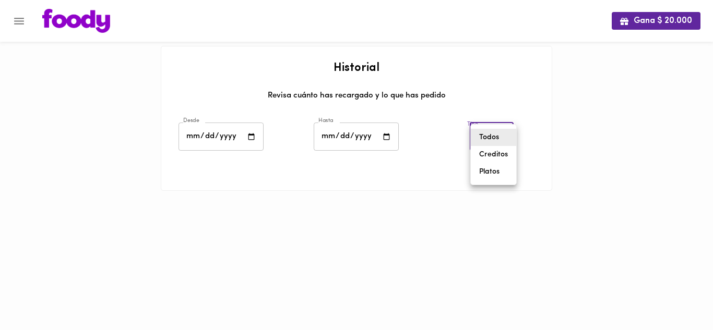
click at [485, 147] on body "Gana $ 20.000 Historial Revisa cuánto has recargado y lo que has pedido Desde […" at bounding box center [356, 108] width 713 height 217
click at [498, 158] on li "Creditos" at bounding box center [493, 154] width 45 height 17
click at [502, 143] on body "Gana $ 20.000 Historial Revisa cuánto has recargado y lo que has pedido Desde […" at bounding box center [356, 125] width 713 height 250
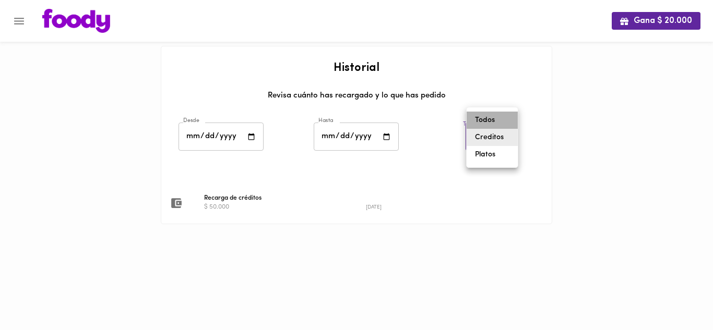
click at [488, 118] on li "Todos" at bounding box center [491, 120] width 51 height 17
type input "all"
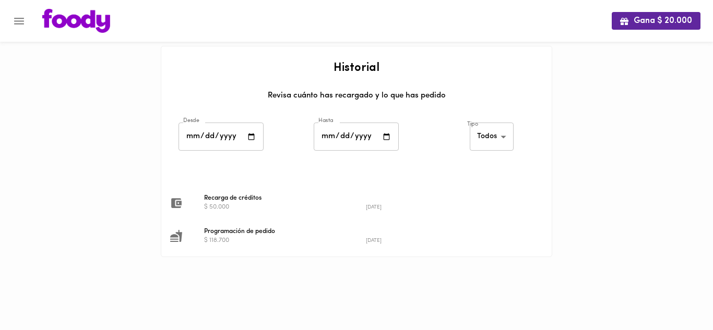
click at [249, 204] on div "$ 50.000" at bounding box center [285, 207] width 162 height 9
click at [253, 223] on li "Programación de pedido $ 118.700 [DATE]" at bounding box center [356, 236] width 390 height 33
click at [247, 237] on div "$ 118.700" at bounding box center [285, 240] width 162 height 9
click at [244, 235] on span "Programación de pedido" at bounding box center [366, 231] width 324 height 9
click at [13, 25] on icon "Menu" at bounding box center [19, 21] width 13 height 13
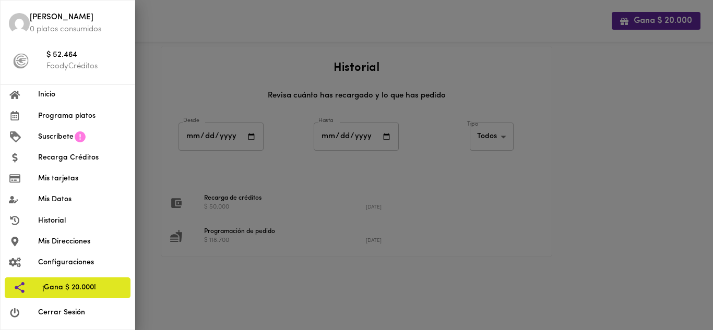
click at [73, 309] on span "Cerrar Sesión" at bounding box center [82, 312] width 88 height 11
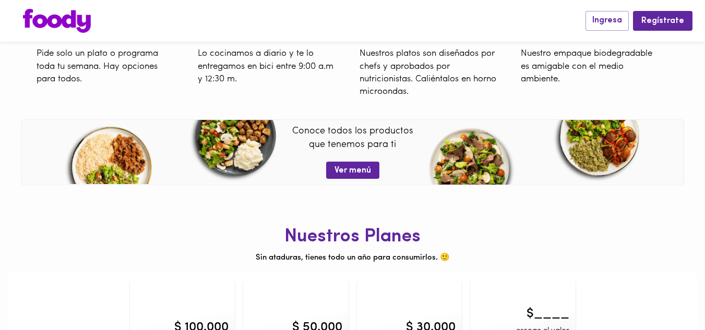
scroll to position [434, 0]
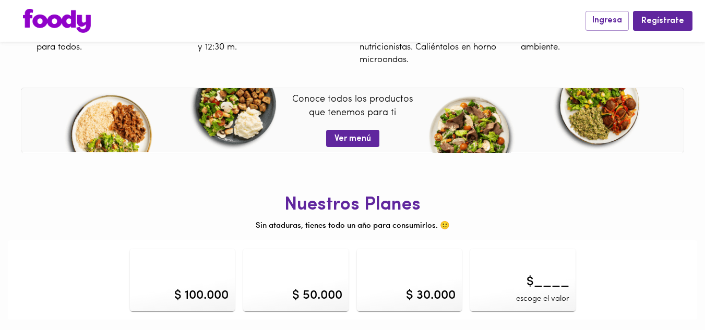
click at [217, 295] on div "$ 100.000" at bounding box center [201, 296] width 54 height 18
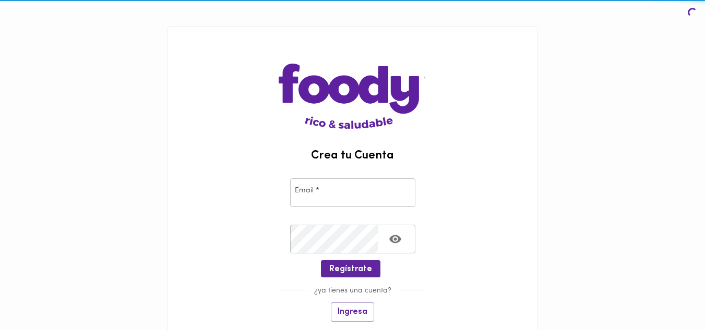
type input "[EMAIL_ADDRESS][DOMAIN_NAME]"
